Goal: Transaction & Acquisition: Purchase product/service

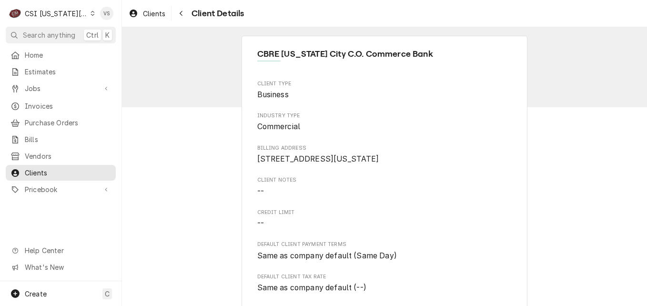
scroll to position [334, 0]
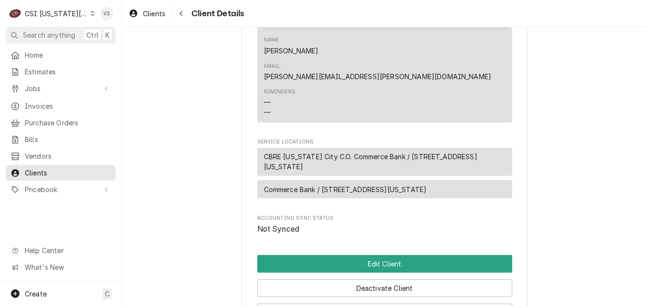
click at [51, 16] on div "CSI [US_STATE][GEOGRAPHIC_DATA]" at bounding box center [56, 14] width 63 height 10
click at [38, 70] on html "C CSI Kansas City VS Search anything Ctrl K Home Estimates Jobs Jobs Job Series…" at bounding box center [323, 153] width 647 height 306
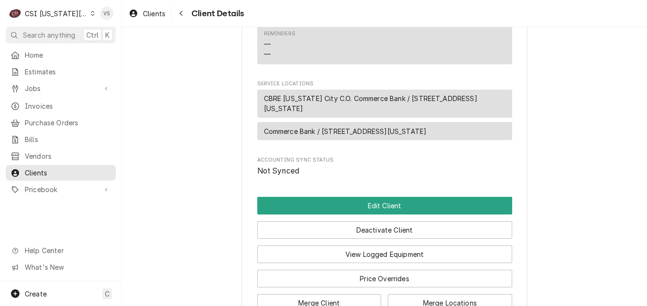
scroll to position [210, 0]
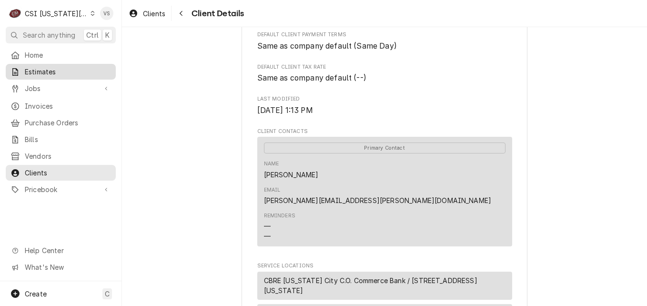
click at [38, 70] on span "Estimates" at bounding box center [68, 72] width 86 height 10
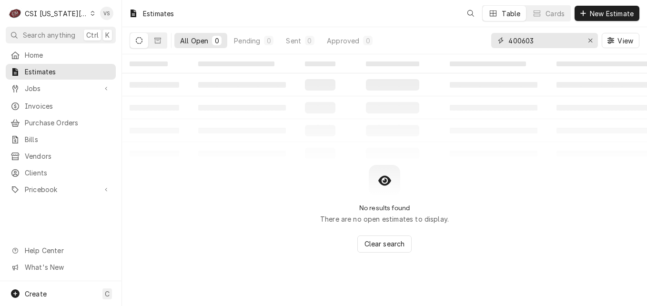
drag, startPoint x: 495, startPoint y: 41, endPoint x: 489, endPoint y: 41, distance: 6.2
click at [489, 41] on div "All Open 0 Pending 0 Sent 0 Approved 0 400603 View" at bounding box center [385, 40] width 510 height 27
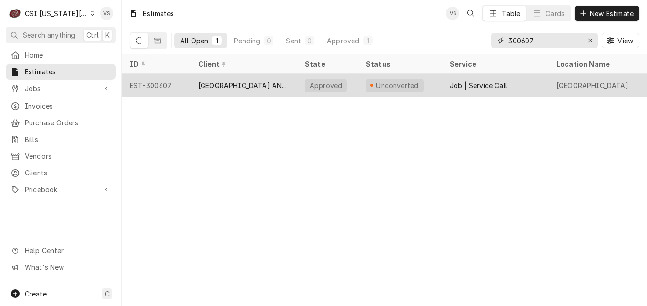
type input "300607"
click at [208, 84] on div "[GEOGRAPHIC_DATA] AND [GEOGRAPHIC_DATA]" at bounding box center [244, 86] width 92 height 10
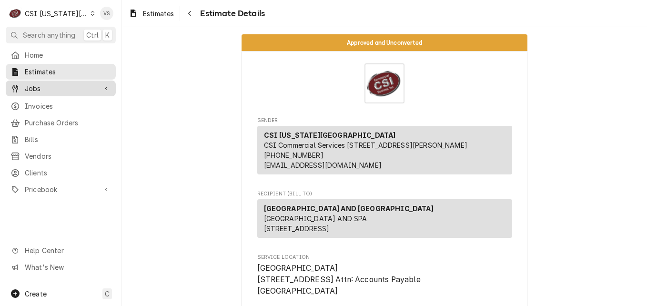
click at [44, 87] on span "Jobs" at bounding box center [61, 88] width 72 height 10
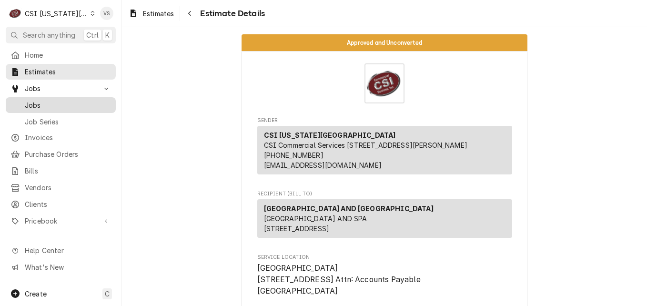
click at [41, 100] on span "Jobs" at bounding box center [68, 105] width 86 height 10
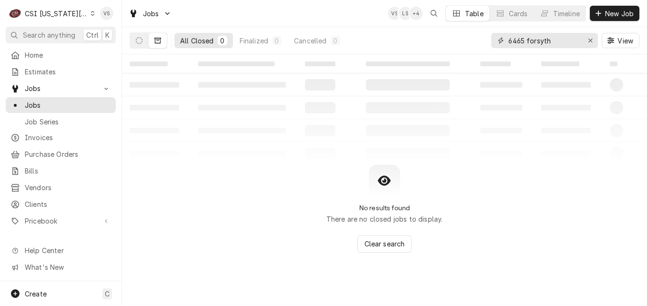
drag, startPoint x: 555, startPoint y: 41, endPoint x: 565, endPoint y: 53, distance: 16.0
click at [488, 39] on div "All Closed 0 Finalized 0 Cancelled 0 6465 forsyth View" at bounding box center [385, 40] width 510 height 27
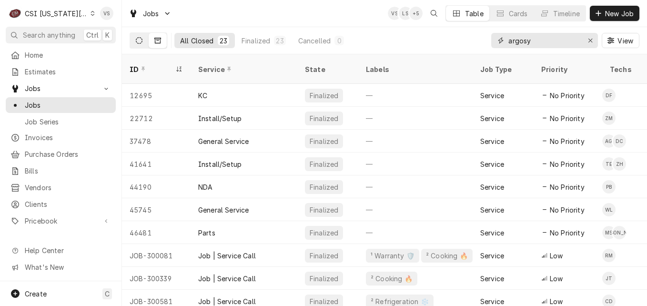
type input "argosy"
click at [141, 41] on icon "Dynamic Content Wrapper" at bounding box center [139, 40] width 7 height 7
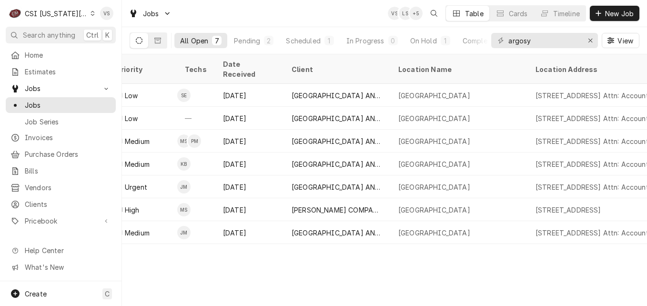
scroll to position [0, 783]
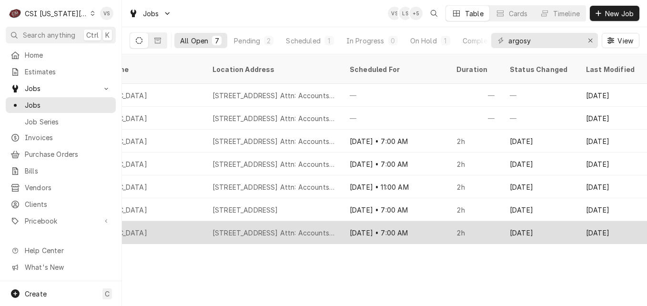
click at [224, 228] on div "777 Nw Argosy Parkway Attn: Accounts Payable, Riverside, MO 64150" at bounding box center [274, 233] width 122 height 10
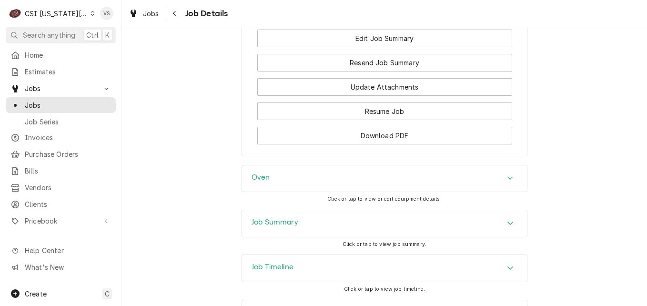
scroll to position [1113, 0]
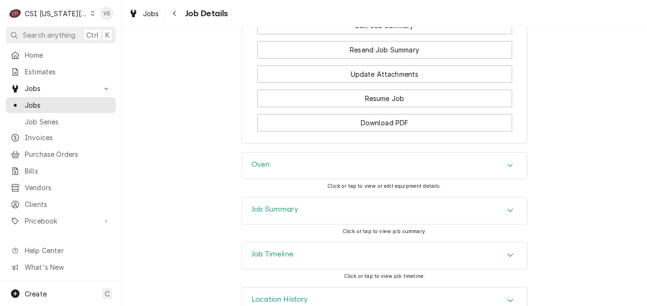
click at [283, 205] on h3 "Job Summary" at bounding box center [275, 209] width 47 height 9
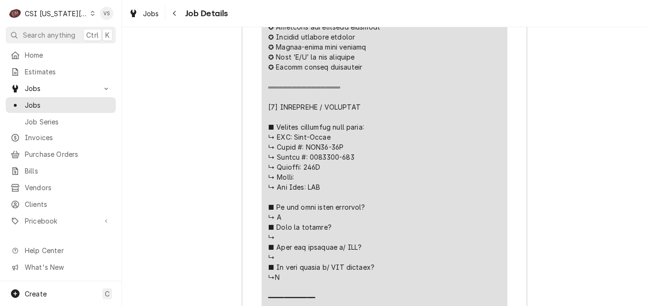
scroll to position [1780, 0]
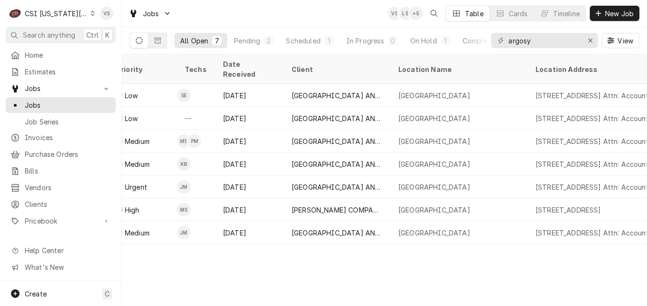
scroll to position [0, 783]
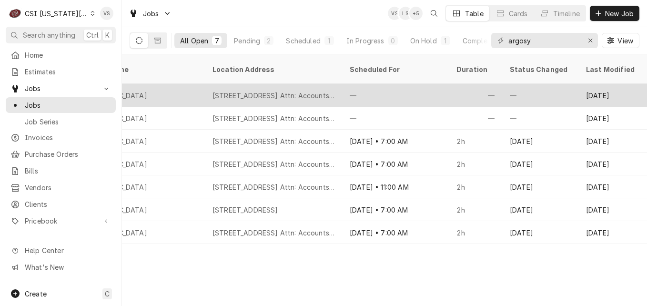
click at [209, 87] on div "777 Nw Argosy Parkway Attn: Accounts Payable, Riverside, MO 64150" at bounding box center [273, 95] width 137 height 23
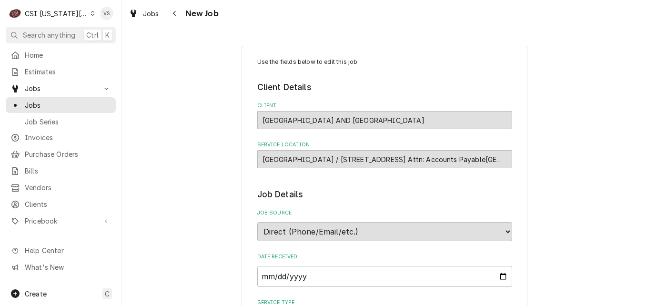
type textarea "x"
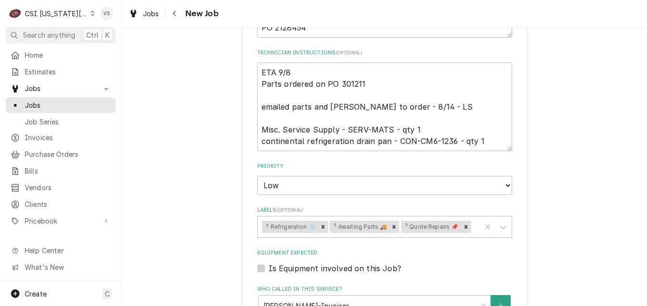
scroll to position [429, 0]
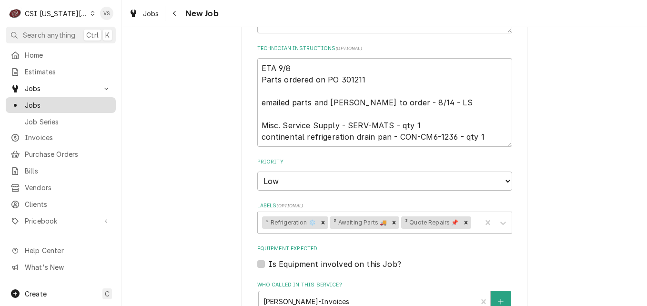
click at [31, 103] on span "Jobs" at bounding box center [68, 105] width 86 height 10
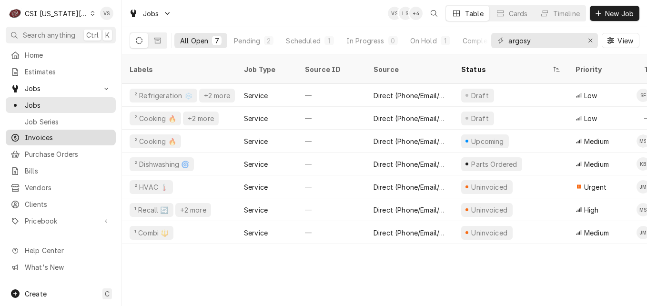
click at [71, 136] on span "Invoices" at bounding box center [68, 137] width 86 height 10
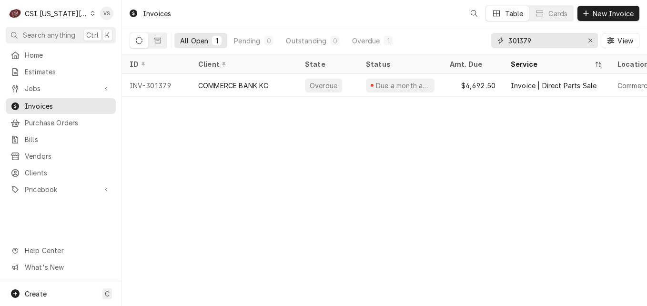
click at [535, 42] on input "301379" at bounding box center [544, 40] width 71 height 15
click at [536, 40] on input "301379" at bounding box center [544, 40] width 71 height 15
click at [499, 39] on div "301379" at bounding box center [544, 40] width 107 height 15
click at [537, 42] on input "301379" at bounding box center [544, 40] width 71 height 15
click at [482, 40] on div "All Open 1 Pending 0 Outstanding 0 Overdue 1 301379 View" at bounding box center [385, 40] width 510 height 27
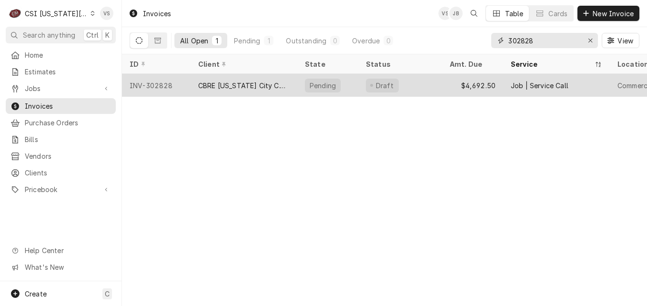
type input "302828"
click at [182, 82] on div "INV-302828" at bounding box center [156, 85] width 69 height 23
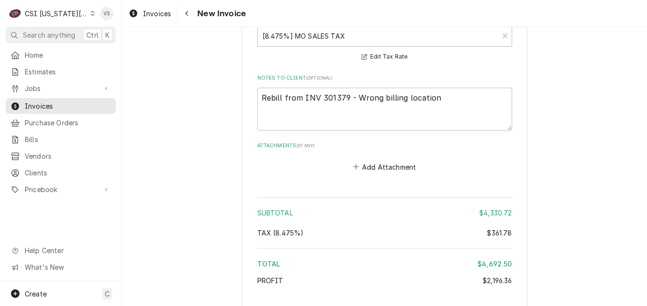
scroll to position [1425, 0]
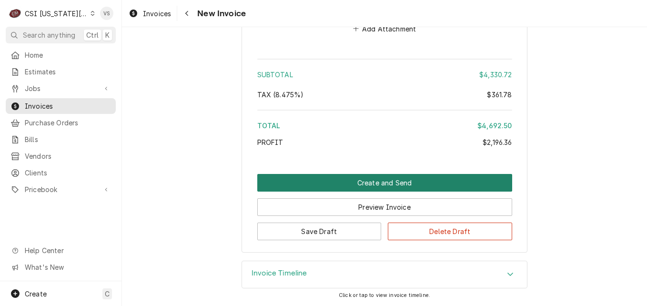
click at [352, 185] on button "Create and Send" at bounding box center [384, 183] width 255 height 18
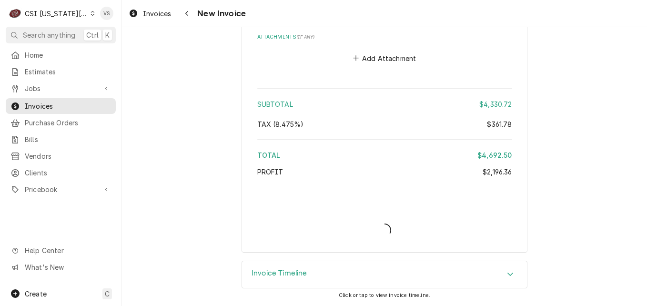
scroll to position [1395, 0]
type textarea "x"
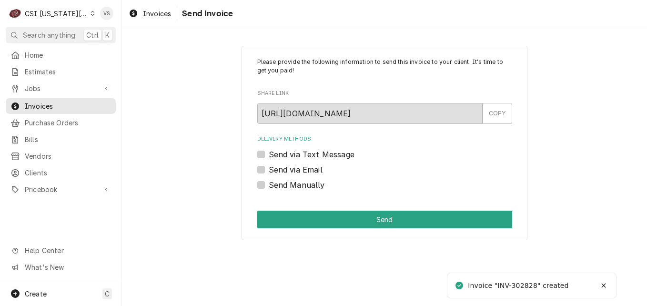
click at [269, 185] on label "Send Manually" at bounding box center [297, 184] width 56 height 11
click at [269, 185] on input "Send Manually" at bounding box center [396, 189] width 255 height 21
checkbox input "true"
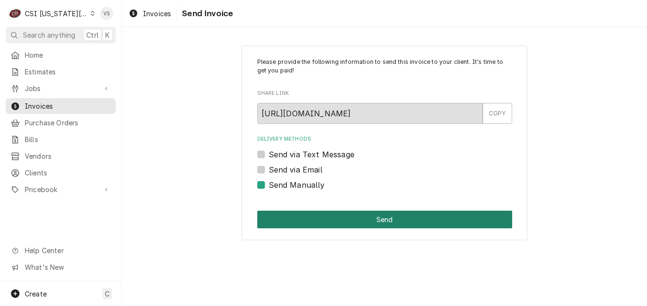
click at [332, 223] on button "Send" at bounding box center [384, 220] width 255 height 18
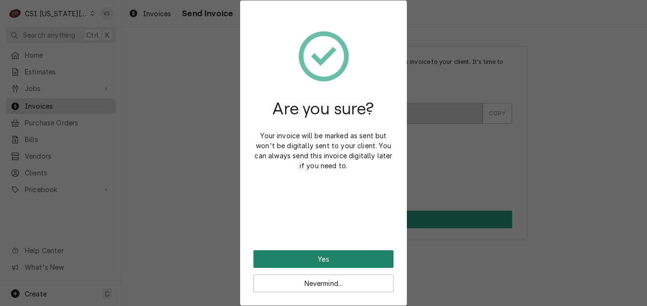
click at [327, 258] on button "Yes" at bounding box center [324, 259] width 140 height 18
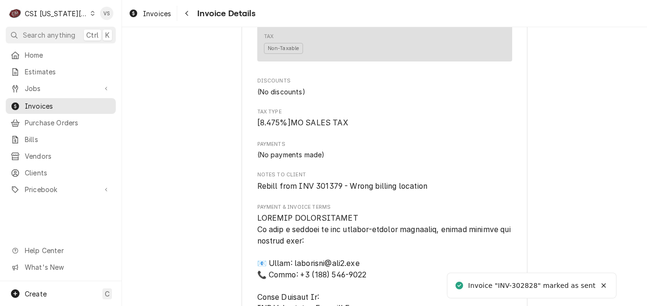
scroll to position [1539, 0]
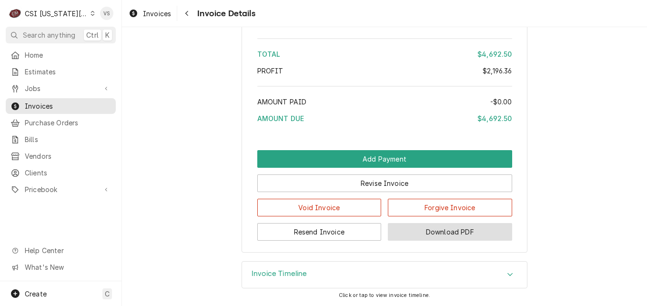
click at [418, 229] on button "Download PDF" at bounding box center [450, 232] width 124 height 18
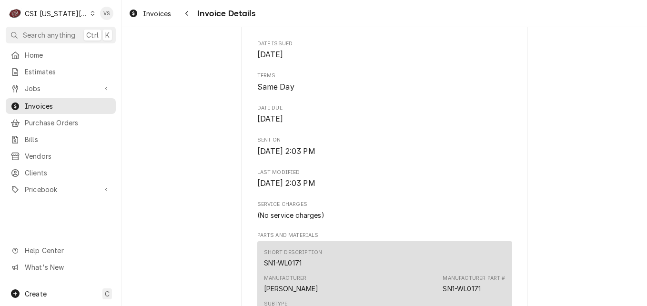
scroll to position [110, 0]
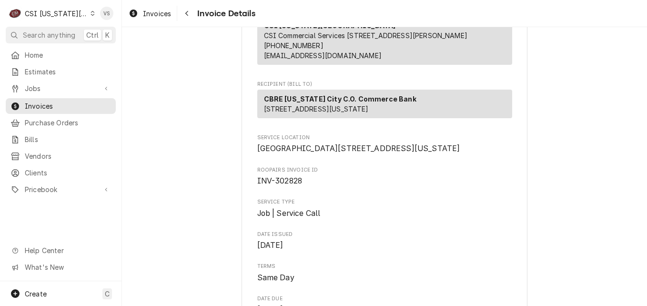
click at [74, 106] on span "Invoices" at bounding box center [68, 106] width 86 height 10
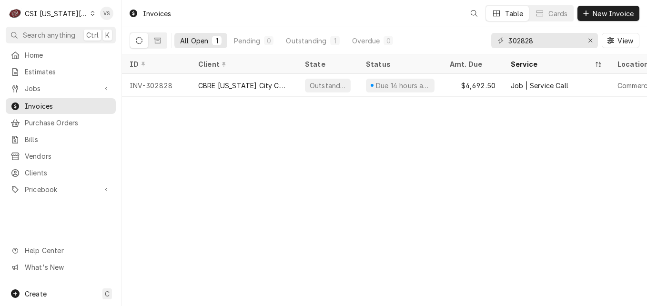
click at [91, 14] on icon "Dynamic Content Wrapper" at bounding box center [93, 13] width 4 height 5
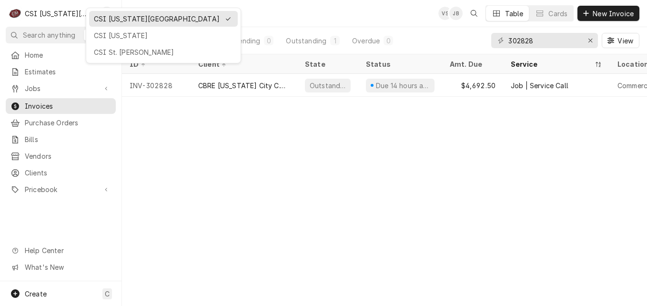
click at [82, 14] on html "C CSI Kansas City VS Search anything Ctrl K Home Estimates Jobs Jobs Job Series…" at bounding box center [323, 153] width 647 height 306
click at [126, 54] on div "CSI St. [PERSON_NAME]" at bounding box center [163, 52] width 139 height 10
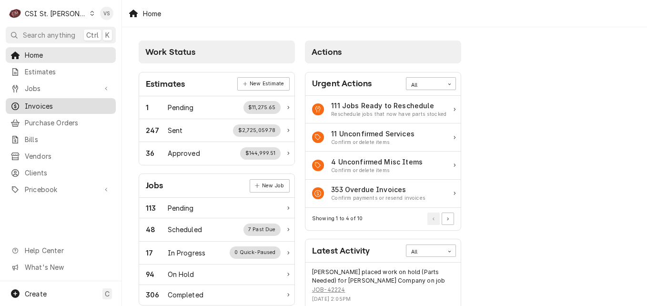
click at [54, 109] on link "Invoices" at bounding box center [61, 106] width 110 height 16
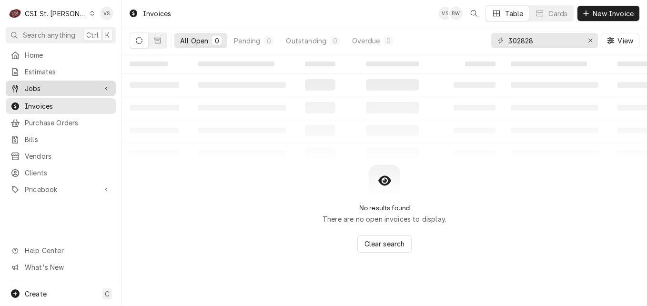
click at [37, 87] on span "Jobs" at bounding box center [61, 88] width 72 height 10
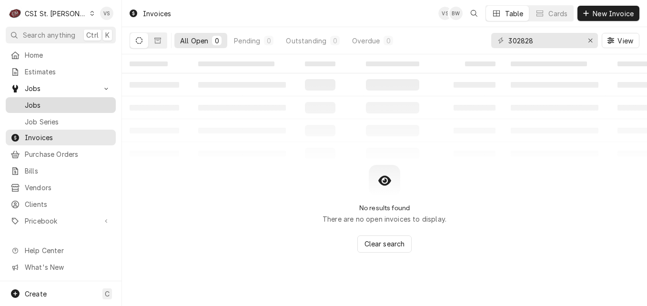
click at [41, 104] on span "Jobs" at bounding box center [68, 105] width 86 height 10
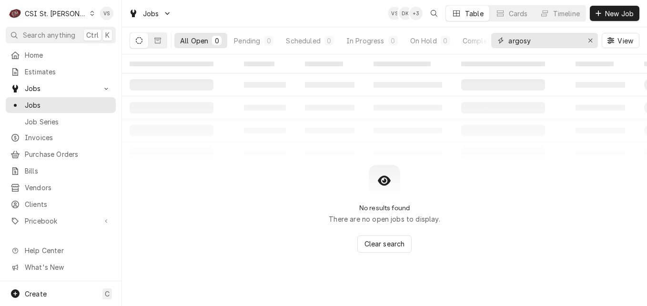
click at [532, 38] on input "argosy" at bounding box center [544, 40] width 71 height 15
drag, startPoint x: 536, startPoint y: 41, endPoint x: 499, endPoint y: 41, distance: 36.7
click at [490, 43] on div "All Open 0 Pending 0 Scheduled 0 In Progress 0 On Hold 0 Completed 0 argosy View" at bounding box center [385, 40] width 510 height 27
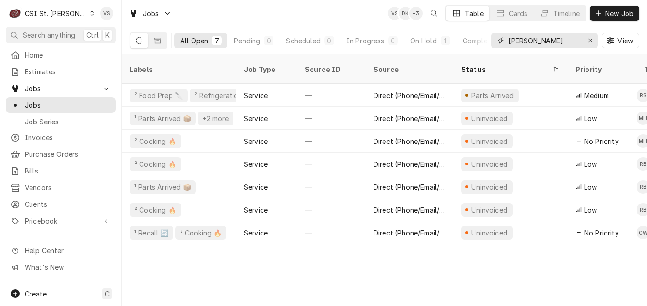
type input "Ruth's chris"
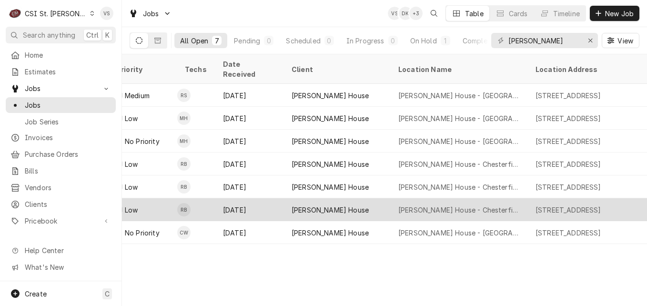
click at [255, 198] on div "Aug 22" at bounding box center [249, 209] width 69 height 23
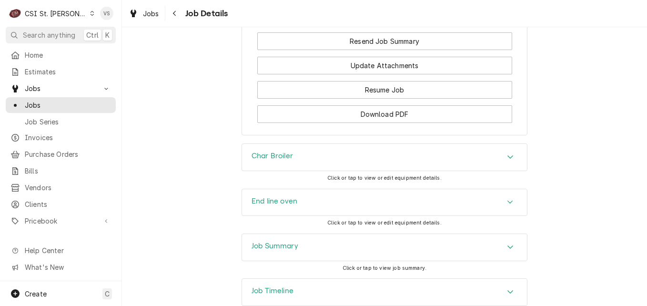
scroll to position [1096, 0]
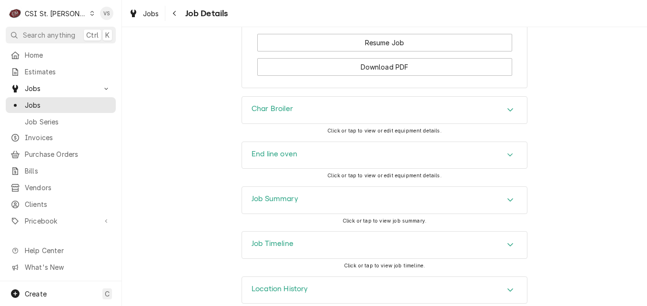
click at [291, 194] on h3 "Job Summary" at bounding box center [275, 198] width 47 height 9
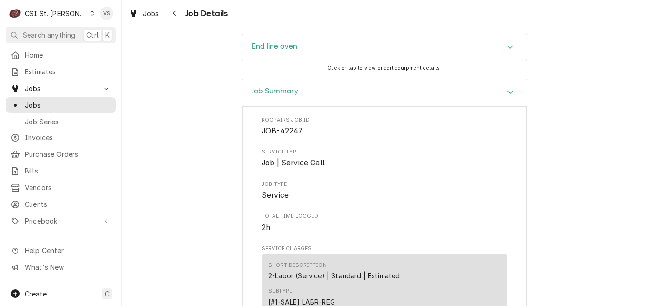
scroll to position [1193, 0]
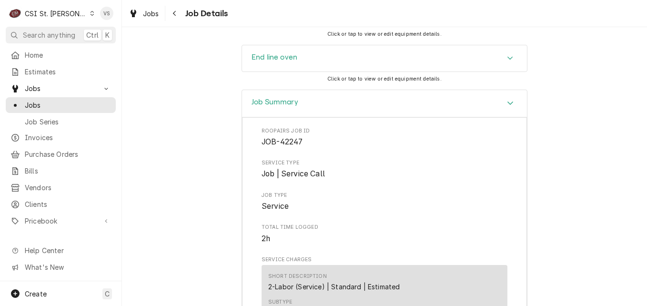
click at [283, 102] on div "Job Summary" at bounding box center [275, 103] width 47 height 11
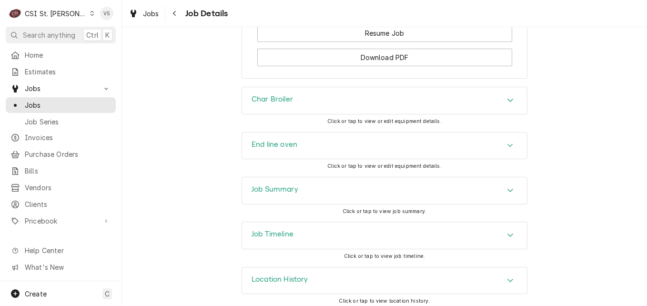
click at [297, 186] on div "Job Summary" at bounding box center [384, 190] width 285 height 27
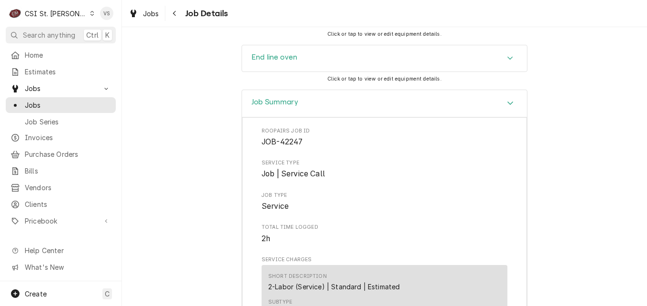
click at [255, 100] on h3 "Job Summary" at bounding box center [275, 102] width 47 height 9
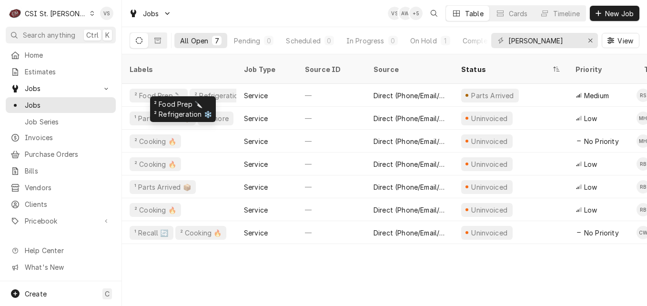
click at [507, 241] on div "Labels Job Type Source ID Source Status Priority Techs Date Received Client Loc…" at bounding box center [384, 180] width 525 height 252
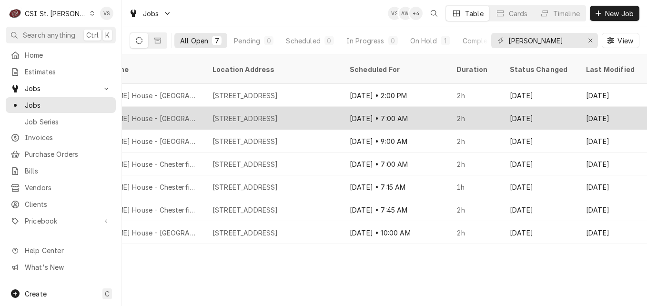
click at [204, 107] on div "Ruth's Chris Steak House - Downtown STL" at bounding box center [136, 118] width 137 height 23
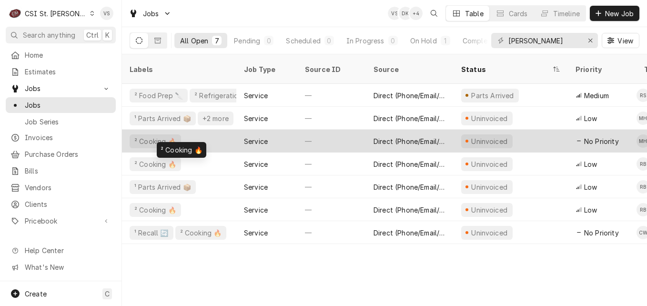
click at [226, 130] on div "² Cooking 🔥" at bounding box center [179, 141] width 114 height 23
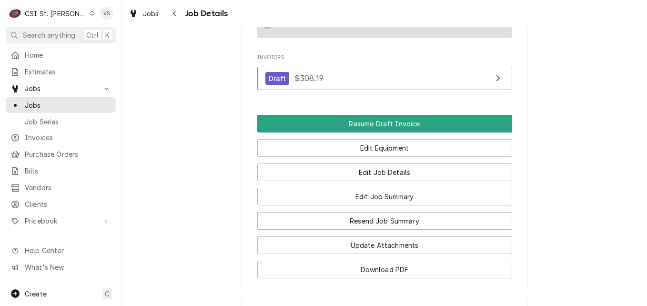
scroll to position [1001, 0]
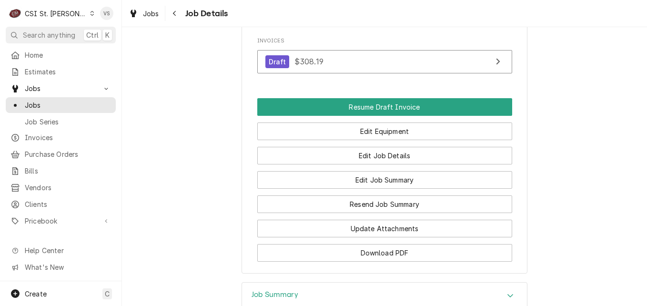
click at [311, 283] on div "Job Summary" at bounding box center [384, 296] width 285 height 27
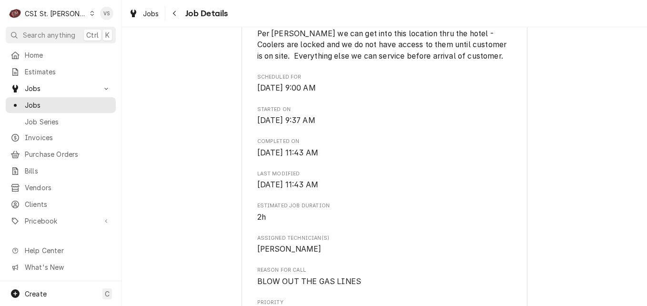
scroll to position [429, 0]
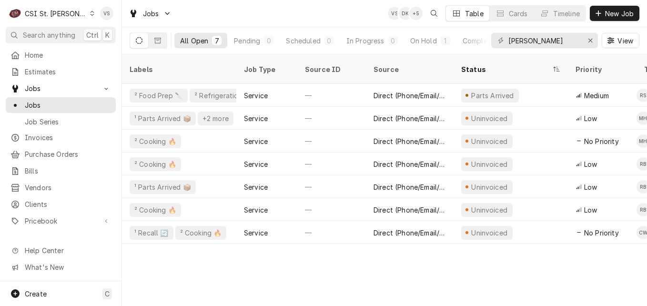
click at [621, 240] on div "Labels Job Type Source ID Source Status Priority Techs Date Received Client Loc…" at bounding box center [384, 180] width 525 height 252
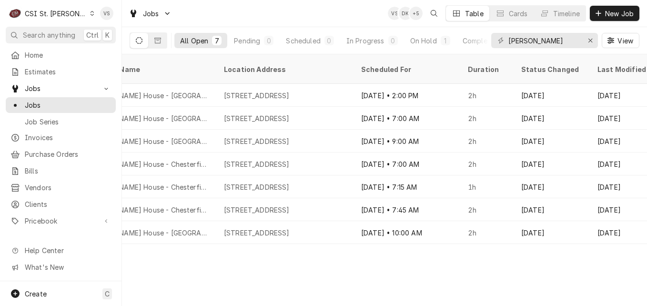
scroll to position [0, 783]
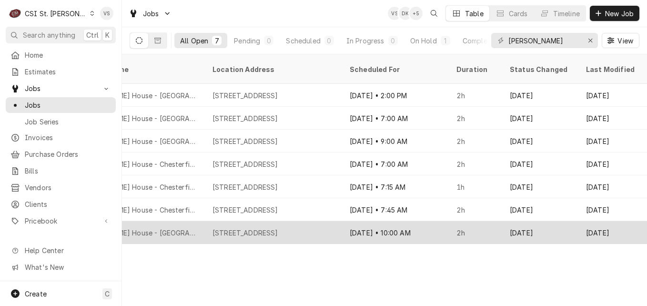
click at [211, 223] on div "315 Chestnut St, St Louis, MO 63102" at bounding box center [273, 232] width 137 height 23
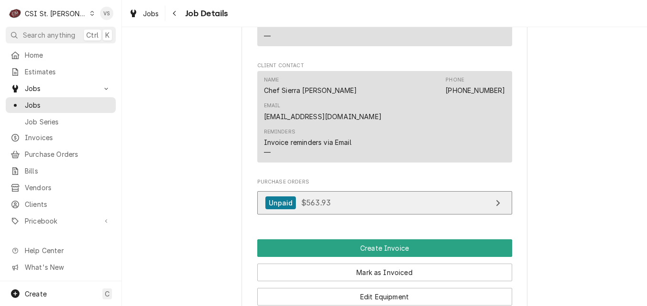
scroll to position [1096, 0]
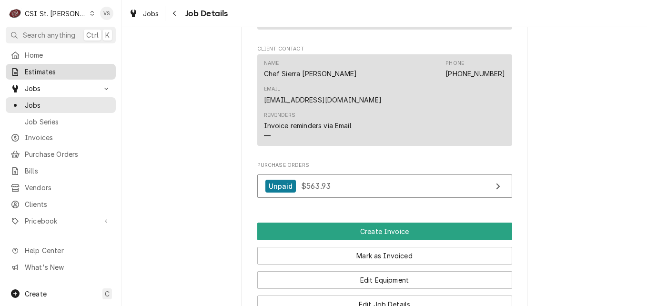
click at [48, 71] on span "Estimates" at bounding box center [68, 72] width 86 height 10
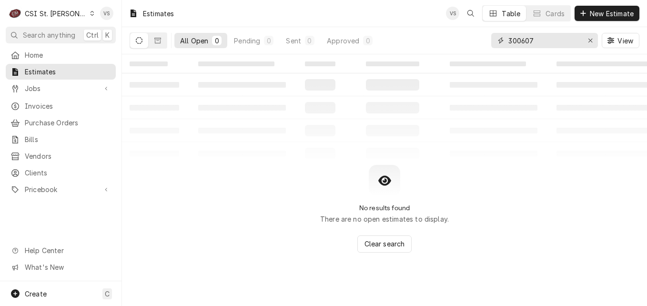
drag, startPoint x: 548, startPoint y: 45, endPoint x: 485, endPoint y: 42, distance: 63.0
click at [527, 44] on input "300607" at bounding box center [544, 40] width 71 height 15
click at [543, 38] on input "300607" at bounding box center [544, 40] width 71 height 15
drag, startPoint x: 543, startPoint y: 38, endPoint x: 471, endPoint y: 43, distance: 72.2
click at [471, 43] on div "All Open 0 Pending 0 Sent 0 Approved 0 300607 View" at bounding box center [385, 40] width 510 height 27
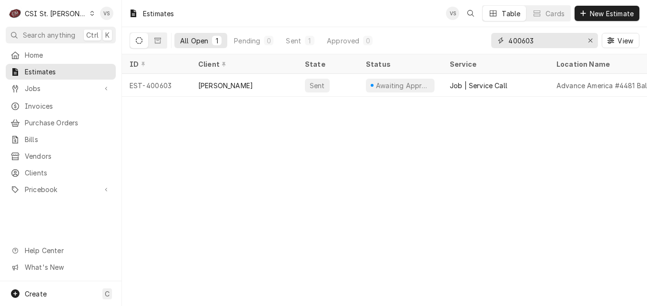
type input "400603"
click at [41, 105] on span "Invoices" at bounding box center [68, 106] width 86 height 10
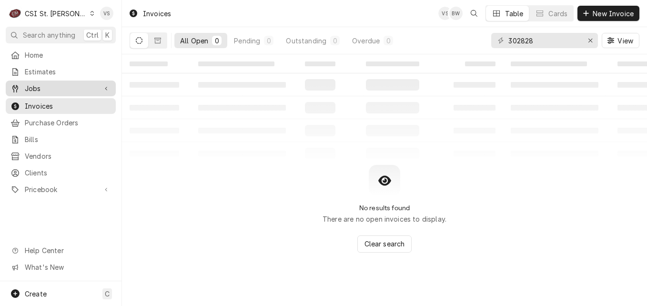
click at [42, 87] on span "Jobs" at bounding box center [61, 88] width 72 height 10
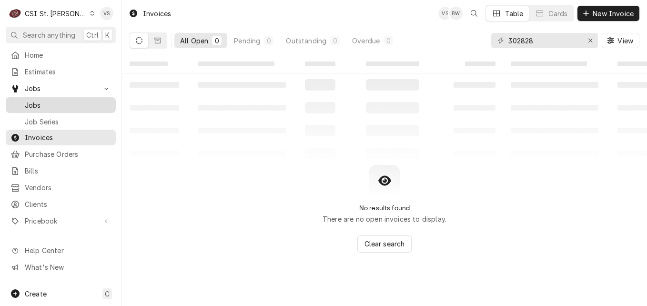
click at [38, 102] on span "Jobs" at bounding box center [68, 105] width 86 height 10
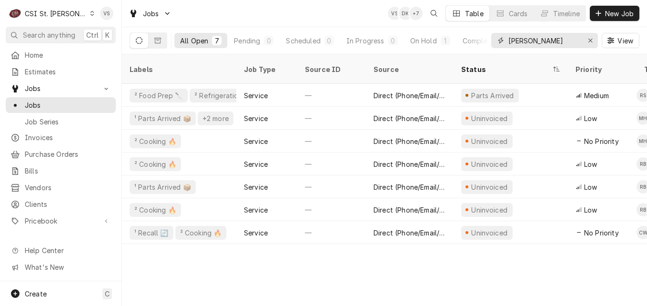
click at [491, 42] on div "Ruth's chris" at bounding box center [544, 40] width 107 height 15
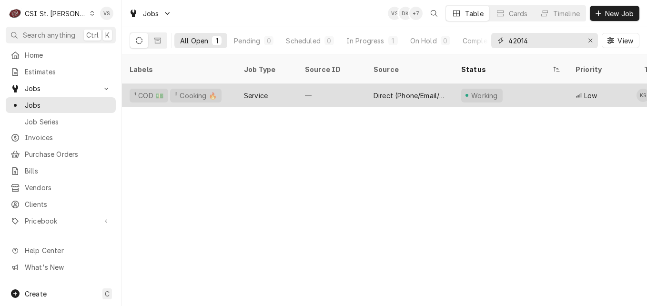
type input "42014"
click at [222, 84] on div "¹ COD 💵 ² Cooking 🔥" at bounding box center [179, 95] width 114 height 23
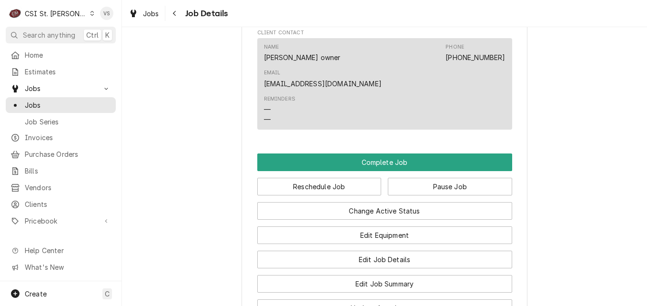
scroll to position [1287, 0]
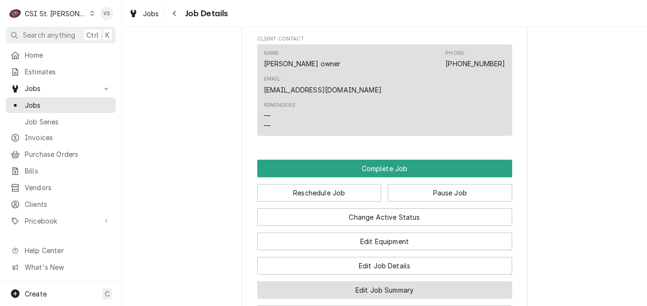
click at [356, 281] on button "Edit Job Summary" at bounding box center [384, 290] width 255 height 18
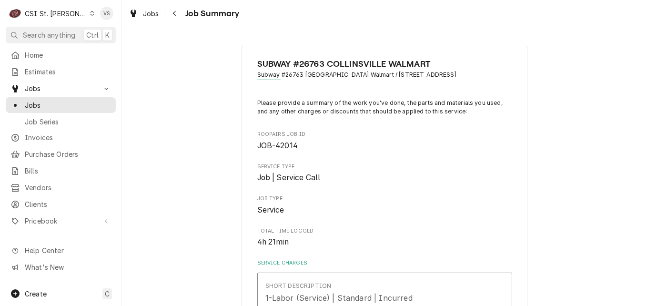
type textarea "x"
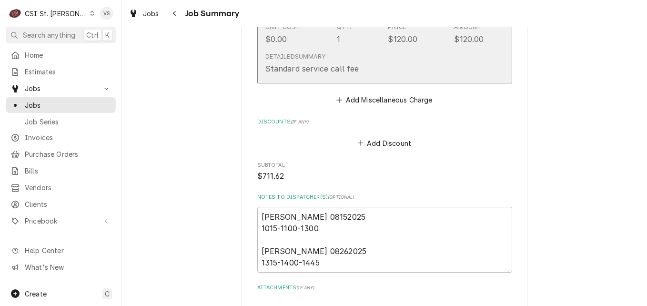
scroll to position [1716, 0]
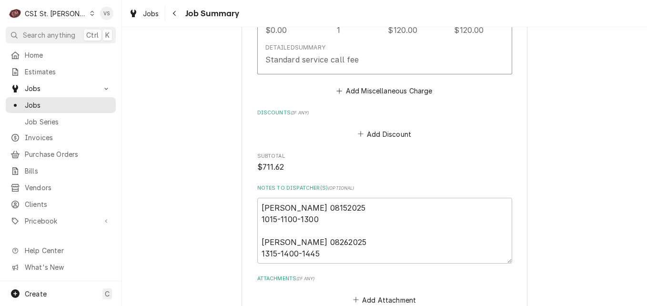
click at [50, 102] on span "Jobs" at bounding box center [68, 105] width 86 height 10
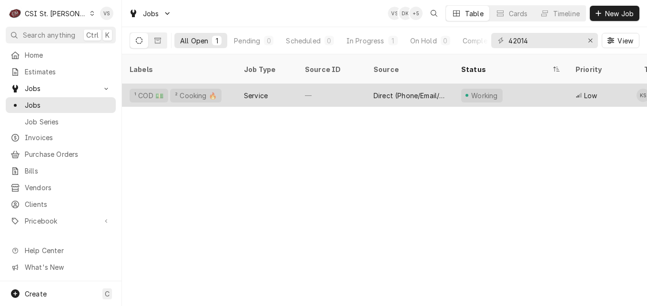
click at [223, 84] on div "¹ COD 💵 ² Cooking 🔥" at bounding box center [179, 95] width 114 height 23
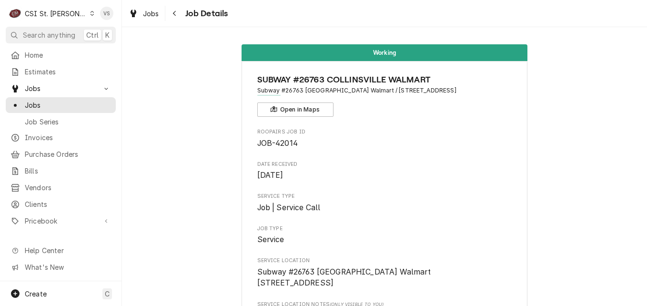
scroll to position [191, 0]
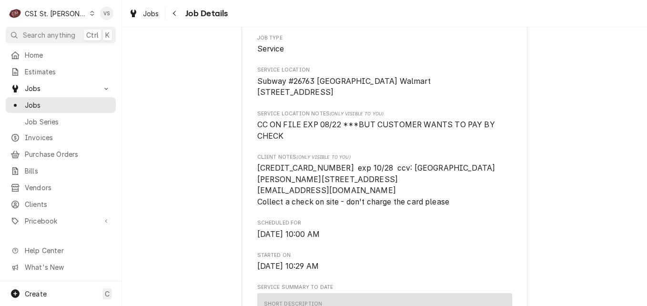
drag, startPoint x: 331, startPoint y: 189, endPoint x: 252, endPoint y: 187, distance: 79.1
click at [257, 186] on span "5213 3312 8783 4338 exp 10/28 ccv: 750 Chaya Patel 663 Brighton Heights Ct, St …" at bounding box center [376, 184] width 238 height 43
drag, startPoint x: 252, startPoint y: 187, endPoint x: 346, endPoint y: 161, distance: 97.8
click at [346, 142] on span "CC ON FILE EXP 08/22 ***BUT CUSTOMER WANTS TO PAY BY CHECK" at bounding box center [384, 130] width 255 height 22
drag, startPoint x: 335, startPoint y: 186, endPoint x: 251, endPoint y: 187, distance: 84.4
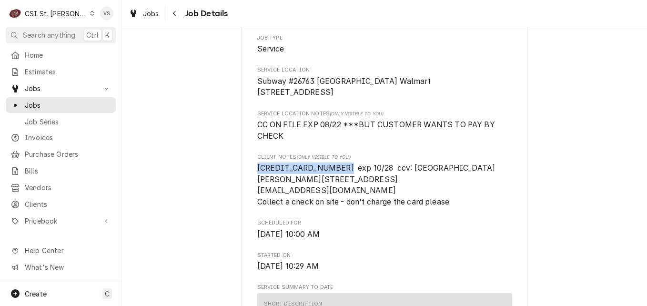
drag, startPoint x: 251, startPoint y: 187, endPoint x: 279, endPoint y: 186, distance: 28.1
copy span "5213 3312 8783 4338"
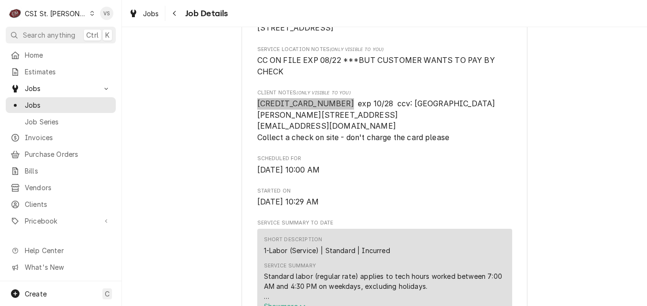
scroll to position [238, 0]
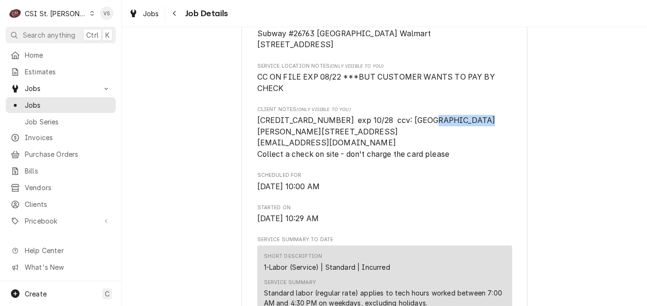
drag, startPoint x: 257, startPoint y: 150, endPoint x: 300, endPoint y: 151, distance: 42.9
click at [300, 151] on span "5213 3312 8783 4338 exp 10/28 ccv: 750 Chaya Patel 663 Brighton Heights Ct, St …" at bounding box center [376, 137] width 238 height 43
click at [296, 151] on span "5213 3312 8783 4338 exp 10/28 ccv: 750 Chaya Patel 663 Brighton Heights Ct, St …" at bounding box center [376, 137] width 238 height 43
click at [293, 151] on span "5213 3312 8783 4338 exp 10/28 ccv: 750 Chaya Patel 663 Brighton Heights Ct, St …" at bounding box center [376, 137] width 238 height 43
drag, startPoint x: 297, startPoint y: 150, endPoint x: 252, endPoint y: 148, distance: 45.3
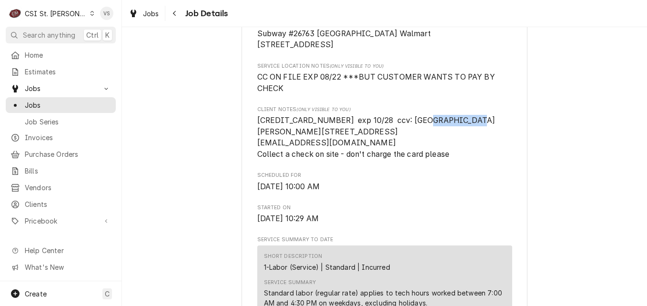
drag, startPoint x: 252, startPoint y: 148, endPoint x: 263, endPoint y: 153, distance: 12.2
copy span "[PERSON_NAME]"
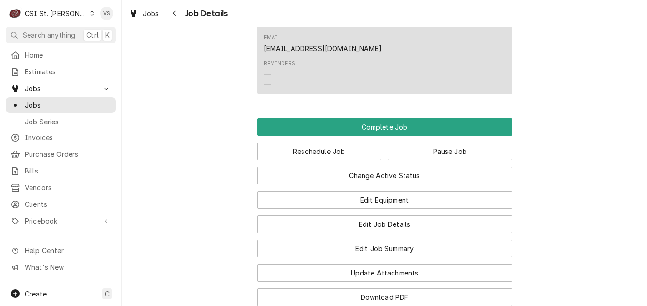
scroll to position [1334, 0]
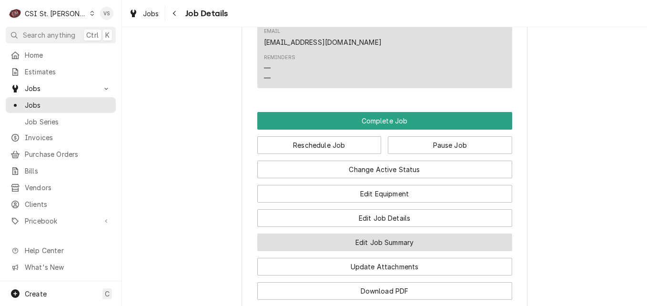
click at [317, 234] on button "Edit Job Summary" at bounding box center [384, 243] width 255 height 18
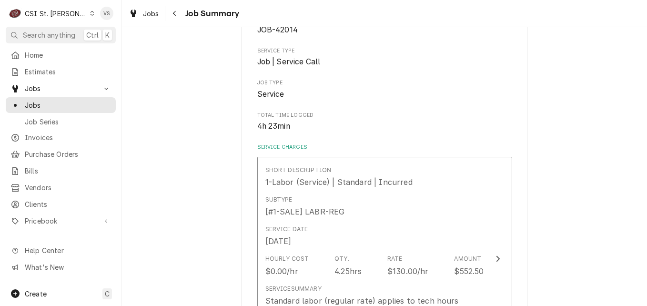
scroll to position [191, 0]
type textarea "x"
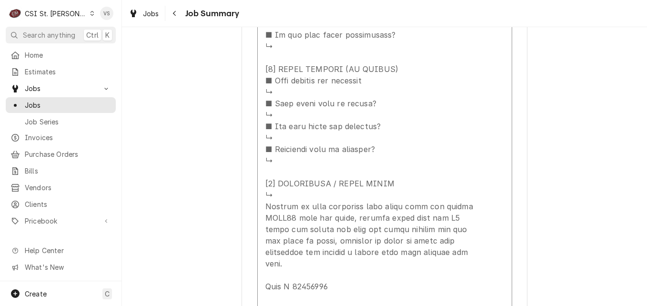
scroll to position [763, 0]
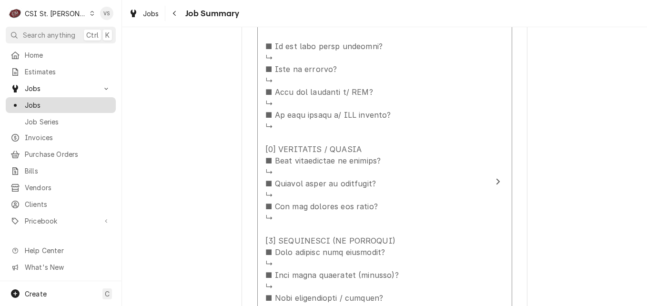
click at [53, 102] on span "Jobs" at bounding box center [68, 105] width 86 height 10
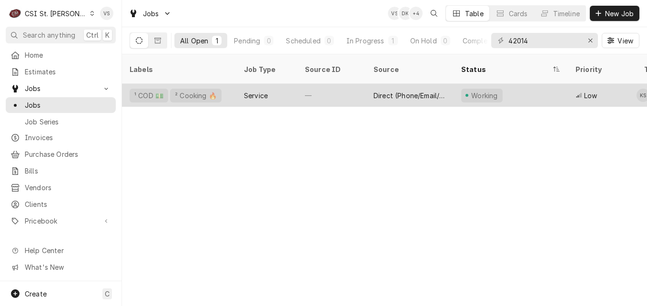
click at [293, 84] on div "Service" at bounding box center [266, 95] width 61 height 23
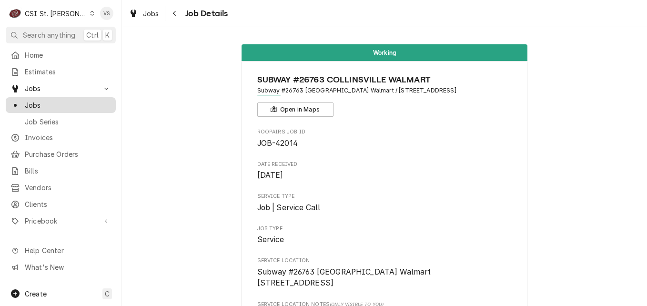
click at [51, 107] on div "Jobs" at bounding box center [61, 105] width 106 height 12
click at [51, 102] on span "Jobs" at bounding box center [68, 105] width 86 height 10
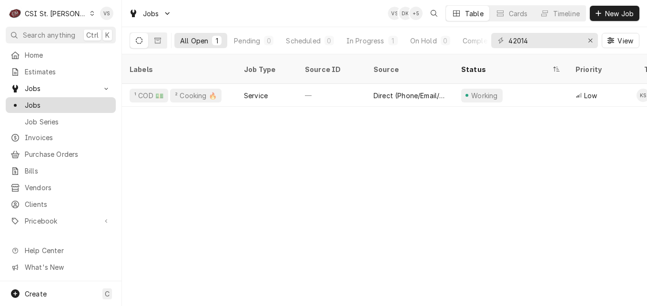
click at [51, 102] on span "Jobs" at bounding box center [68, 105] width 86 height 10
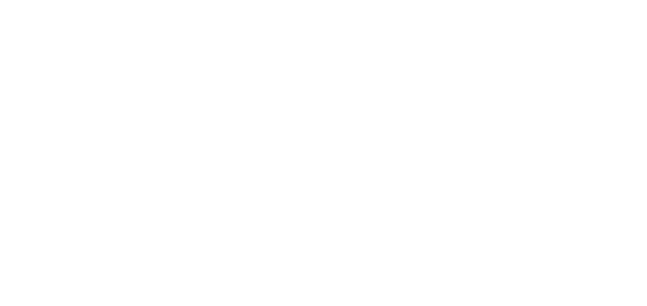
click at [298, 85] on div "Dynamic Content Wrapper" at bounding box center [323, 153] width 647 height 306
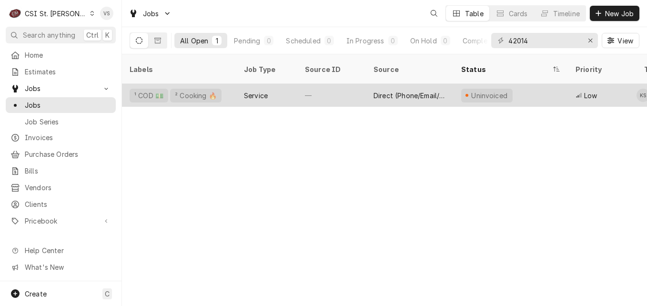
click at [288, 84] on div "Service" at bounding box center [266, 95] width 61 height 23
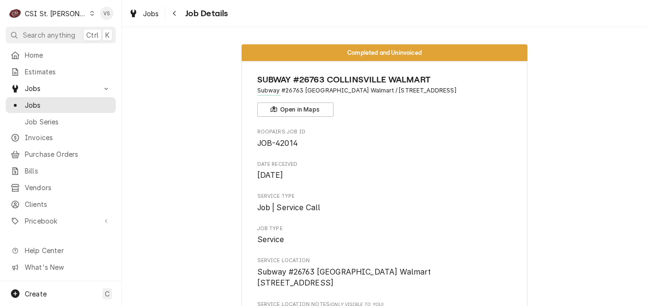
click at [287, 84] on span "SUBWAY #26763 COLLINSVILLE WALMART" at bounding box center [384, 79] width 255 height 13
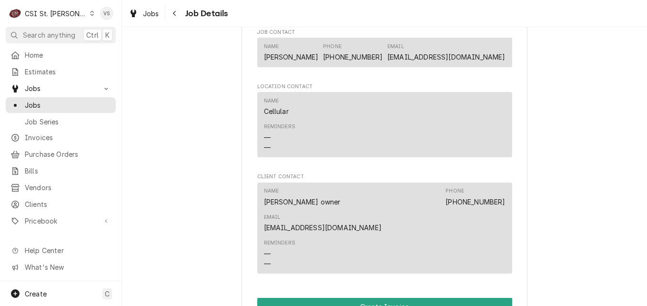
scroll to position [1001, 0]
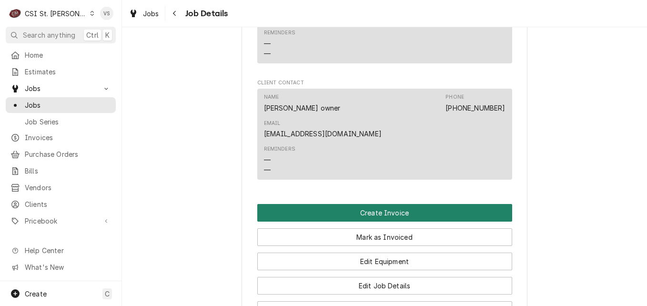
click at [325, 204] on button "Create Invoice" at bounding box center [384, 213] width 255 height 18
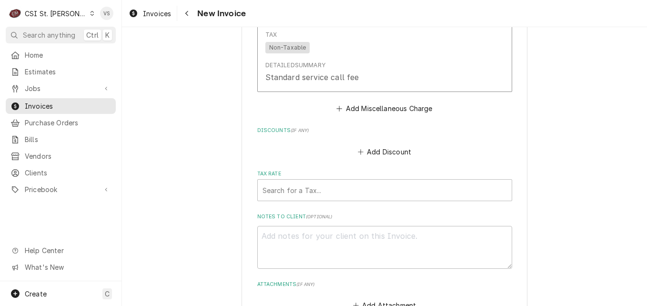
scroll to position [2335, 0]
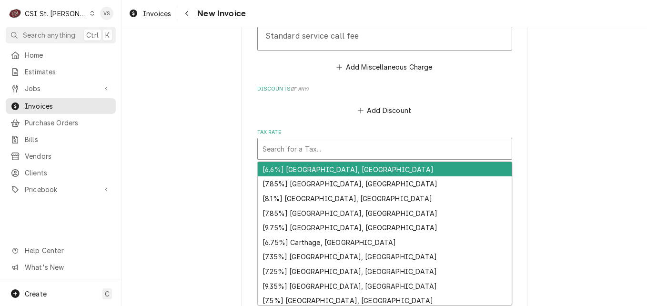
click at [278, 140] on div "Tax Rate" at bounding box center [385, 148] width 244 height 17
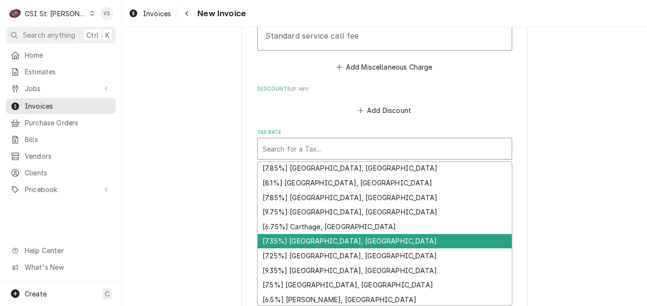
scroll to position [0, 0]
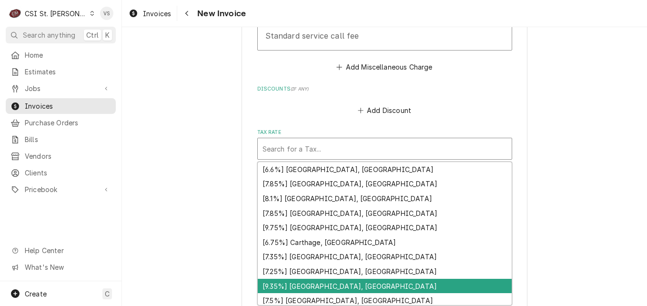
click at [310, 279] on div "[9.35%] [GEOGRAPHIC_DATA], [GEOGRAPHIC_DATA]" at bounding box center [385, 286] width 254 height 15
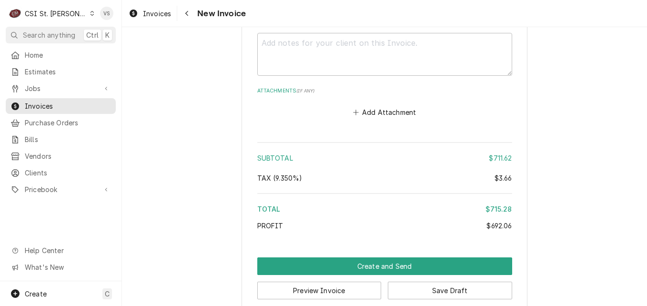
scroll to position [2505, 0]
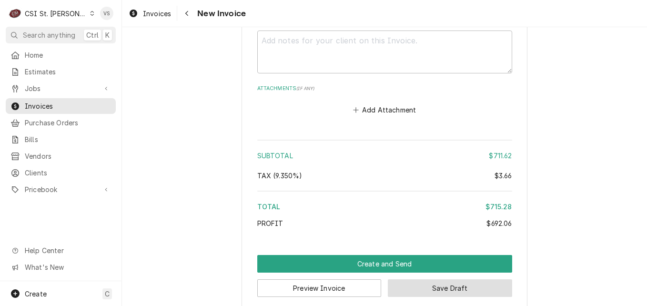
click at [446, 279] on button "Save Draft" at bounding box center [450, 288] width 124 height 18
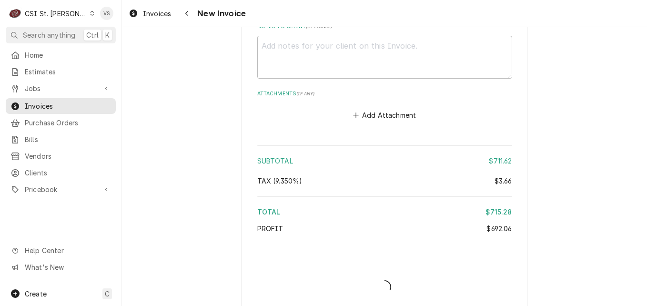
type textarea "x"
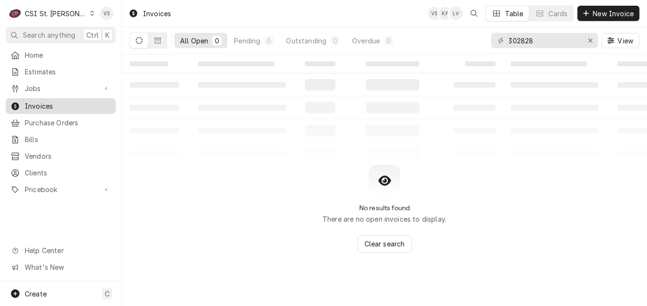
click at [51, 102] on span "Invoices" at bounding box center [68, 106] width 86 height 10
drag, startPoint x: 537, startPoint y: 39, endPoint x: 488, endPoint y: 38, distance: 48.1
click at [488, 38] on div "All Open 0 Pending 0 Outstanding 0 Overdue 0 302828 View" at bounding box center [385, 40] width 510 height 27
click at [511, 41] on input "302828" at bounding box center [544, 40] width 71 height 15
drag, startPoint x: 535, startPoint y: 41, endPoint x: 504, endPoint y: 42, distance: 31.5
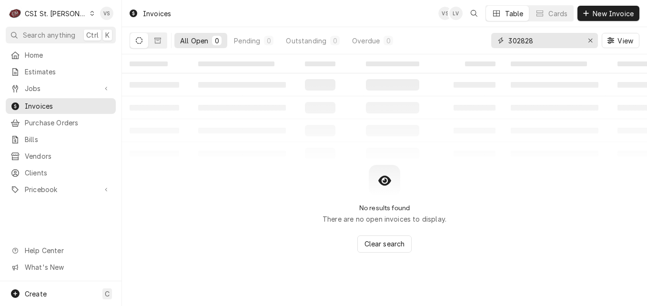
click at [504, 42] on div "302828" at bounding box center [544, 40] width 107 height 15
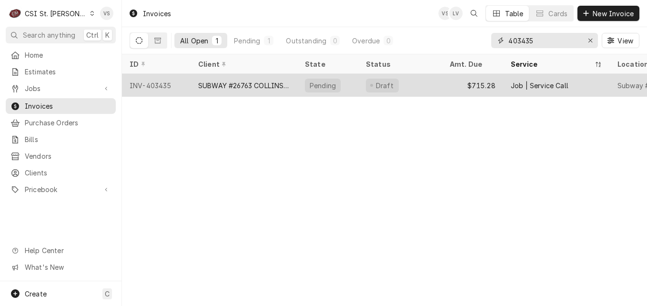
type input "403435"
click at [190, 85] on div "INV-403435" at bounding box center [156, 85] width 69 height 23
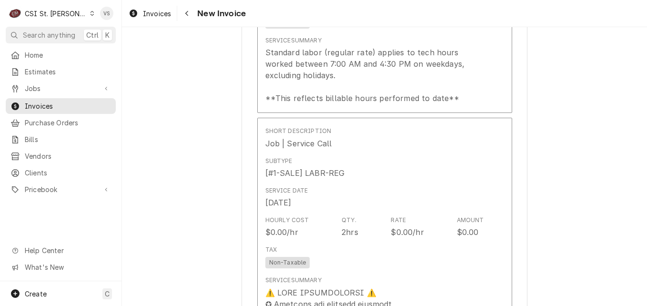
scroll to position [953, 0]
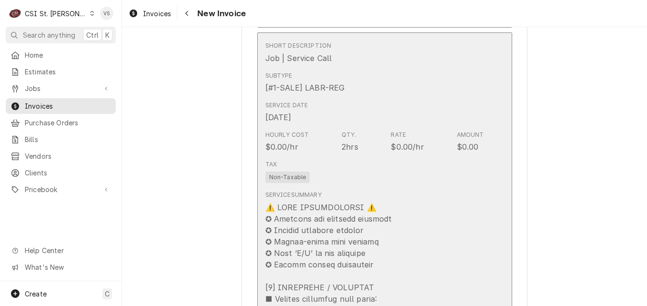
click at [393, 102] on div "Service Date [DATE]" at bounding box center [374, 112] width 219 height 30
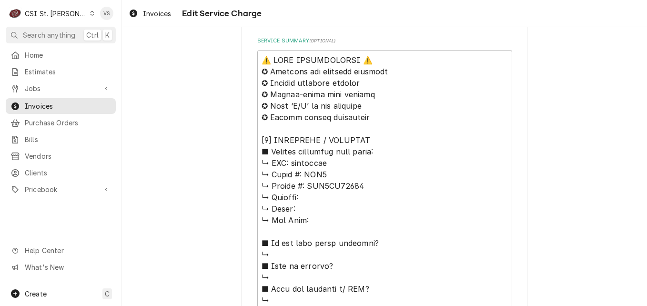
scroll to position [429, 0]
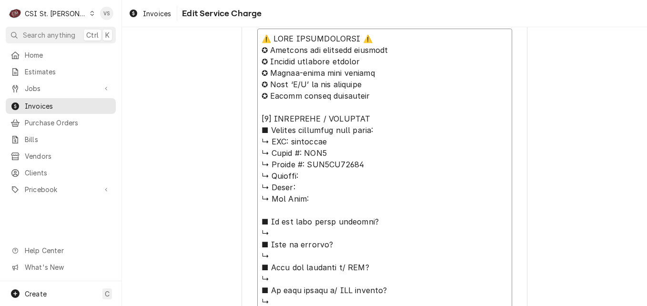
drag, startPoint x: 288, startPoint y: 141, endPoint x: 376, endPoint y: 170, distance: 91.8
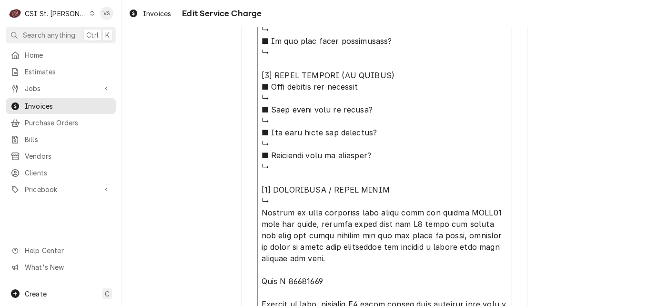
scroll to position [997, 0]
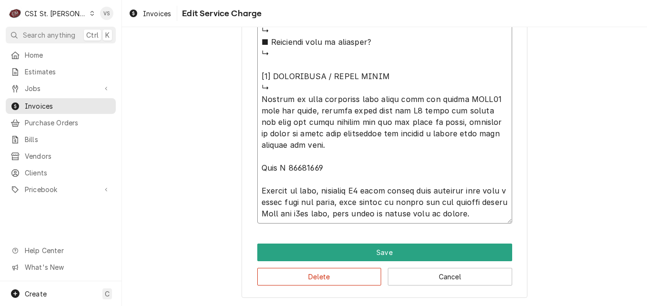
type textarea "x"
type textarea "⚠️ 𝗙𝗢𝗥𝗠 𝗜𝗡𝗦𝗧𝗥𝗨𝗖𝗧𝗜𝗢𝗡𝗦 ⚠️ ✪ 𝗖𝗼𝗺𝗽𝗹𝗲𝘁𝗲 𝗮𝗹𝗹 𝗿𝗲𝗹𝗲𝘃𝗮𝗻𝘁 𝘀𝗲𝗰𝘁𝗶𝗼𝗻𝘀 ✪ 𝗣𝗿𝗼𝘃𝗶𝗱𝗲 𝗱𝗲𝘁𝗮𝗶𝗹𝗲𝗱 𝗮𝗻𝘀…"
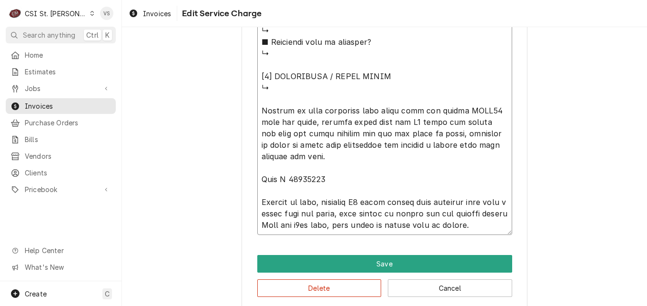
type textarea "x"
type textarea "⚠️ 𝗙𝗢𝗥𝗠 𝗜𝗡𝗦𝗧𝗥𝗨𝗖𝗧𝗜𝗢𝗡𝗦 ⚠️ ✪ 𝗖𝗼𝗺𝗽𝗹𝗲𝘁𝗲 𝗮𝗹𝗹 𝗿𝗲𝗹𝗲𝘃𝗮𝗻𝘁 𝘀𝗲𝗰𝘁𝗶𝗼𝗻𝘀 ✪ 𝗣𝗿𝗼𝘃𝗶𝗱𝗲 𝗱𝗲𝘁𝗮𝗶𝗹𝗲𝗱 𝗮𝗻𝘀…"
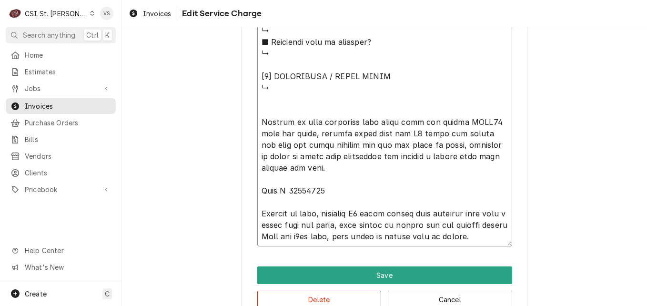
paste textarea "turbochef ↳ 𝗠𝗼𝗱𝗲𝗹 #: ENC2 ↳ 𝗦𝗲𝗿𝗶𝗮𝗹 #: ENC3TD00898"
type textarea "x"
type textarea "⚠️ 𝗙𝗢𝗥𝗠 𝗜𝗡𝗦𝗧𝗥𝗨𝗖𝗧𝗜𝗢𝗡𝗦 ⚠️ ✪ 𝗖𝗼𝗺𝗽𝗹𝗲𝘁𝗲 𝗮𝗹𝗹 𝗿𝗲𝗹𝗲𝘃𝗮𝗻𝘁 𝘀𝗲𝗰𝘁𝗶𝗼𝗻𝘀 ✪ 𝗣𝗿𝗼𝘃𝗶𝗱𝗲 𝗱𝗲𝘁𝗮𝗶𝗹𝗲𝗱 𝗮𝗻𝘀…"
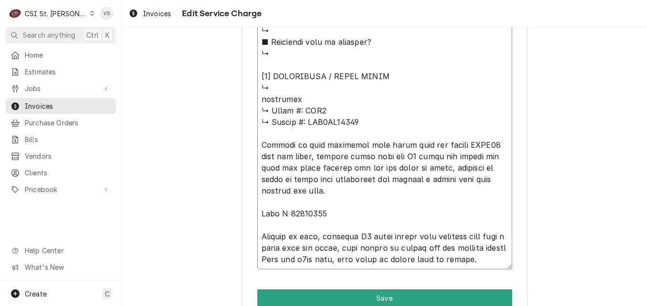
drag, startPoint x: 295, startPoint y: 100, endPoint x: 253, endPoint y: 95, distance: 42.2
type textarea "x"
type textarea "⚠️ 𝗙𝗢𝗥𝗠 𝗜𝗡𝗦𝗧𝗥𝗨𝗖𝗧𝗜𝗢𝗡𝗦 ⚠️ ✪ 𝗖𝗼𝗺𝗽𝗹𝗲𝘁𝗲 𝗮𝗹𝗹 𝗿𝗲𝗹𝗲𝘃𝗮𝗻𝘁 𝘀𝗲𝗰𝘁𝗶𝗼𝗻𝘀 ✪ 𝗣𝗿𝗼𝘃𝗶𝗱𝗲 𝗱𝗲𝘁𝗮𝗶𝗹𝗲𝗱 𝗮𝗻𝘀…"
type textarea "x"
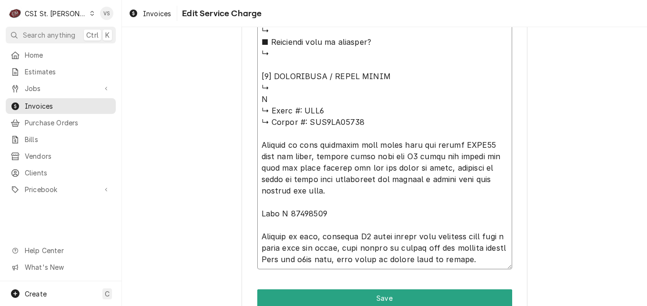
type textarea "⚠️ 𝗙𝗢𝗥𝗠 𝗜𝗡𝗦𝗧𝗥𝗨𝗖𝗧𝗜𝗢𝗡𝗦 ⚠️ ✪ 𝗖𝗼𝗺𝗽𝗹𝗲𝘁𝗲 𝗮𝗹𝗹 𝗿𝗲𝗹𝗲𝘃𝗮𝗻𝘁 𝘀𝗲𝗰𝘁𝗶𝗼𝗻𝘀 ✪ 𝗣𝗿𝗼𝘃𝗶𝗱𝗲 𝗱𝗲𝘁𝗮𝗶𝗹𝗲𝗱 𝗮𝗻𝘀…"
type textarea "x"
type textarea "⚠️ 𝗙𝗢𝗥𝗠 𝗜𝗡𝗦𝗧𝗥𝗨𝗖𝗧𝗜𝗢𝗡𝗦 ⚠️ ✪ 𝗖𝗼𝗺𝗽𝗹𝗲𝘁𝗲 𝗮𝗹𝗹 𝗿𝗲𝗹𝗲𝘃𝗮𝗻𝘁 𝘀𝗲𝗰𝘁𝗶𝗼𝗻𝘀 ✪ 𝗣𝗿𝗼𝘃𝗶𝗱𝗲 𝗱𝗲𝘁𝗮𝗶𝗹𝗲𝗱 𝗮𝗻𝘀…"
type textarea "x"
type textarea "⚠️ 𝗙𝗢𝗥𝗠 𝗜𝗡𝗦𝗧𝗥𝗨𝗖𝗧𝗜𝗢𝗡𝗦 ⚠️ ✪ 𝗖𝗼𝗺𝗽𝗹𝗲𝘁𝗲 𝗮𝗹𝗹 𝗿𝗲𝗹𝗲𝘃𝗮𝗻𝘁 𝘀𝗲𝗰𝘁𝗶𝗼𝗻𝘀 ✪ 𝗣𝗿𝗼𝘃𝗶𝗱𝗲 𝗱𝗲𝘁𝗮𝗶𝗹𝗲𝗱 𝗮𝗻𝘀…"
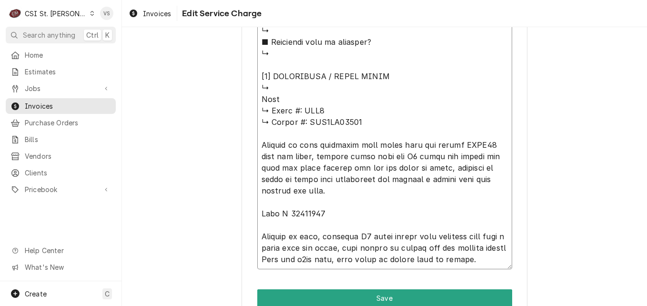
type textarea "x"
type textarea "⚠️ 𝗙𝗢𝗥𝗠 𝗜𝗡𝗦𝗧𝗥𝗨𝗖𝗧𝗜𝗢𝗡𝗦 ⚠️ ✪ 𝗖𝗼𝗺𝗽𝗹𝗲𝘁𝗲 𝗮𝗹𝗹 𝗿𝗲𝗹𝗲𝘃𝗮𝗻𝘁 𝘀𝗲𝗰𝘁𝗶𝗼𝗻𝘀 ✪ 𝗣𝗿𝗼𝘃𝗶𝗱𝗲 𝗱𝗲𝘁𝗮𝗶𝗹𝗲𝗱 𝗮𝗻𝘀…"
type textarea "x"
type textarea "⚠️ 𝗙𝗢𝗥𝗠 𝗜𝗡𝗦𝗧𝗥𝗨𝗖𝗧𝗜𝗢𝗡𝗦 ⚠️ ✪ 𝗖𝗼𝗺𝗽𝗹𝗲𝘁𝗲 𝗮𝗹𝗹 𝗿𝗲𝗹𝗲𝘃𝗮𝗻𝘁 𝘀𝗲𝗰𝘁𝗶𝗼𝗻𝘀 ✪ 𝗣𝗿𝗼𝘃𝗶𝗱𝗲 𝗱𝗲𝘁𝗮𝗶𝗹𝗲𝗱 𝗮𝗻𝘀…"
type textarea "x"
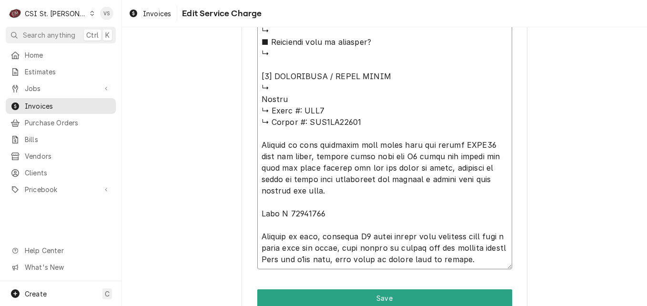
type textarea "⚠️ 𝗙𝗢𝗥𝗠 𝗜𝗡𝗦𝗧𝗥𝗨𝗖𝗧𝗜𝗢𝗡𝗦 ⚠️ ✪ 𝗖𝗼𝗺𝗽𝗹𝗲𝘁𝗲 𝗮𝗹𝗹 𝗿𝗲𝗹𝗲𝘃𝗮𝗻𝘁 𝘀𝗲𝗰𝘁𝗶𝗼𝗻𝘀 ✪ 𝗣𝗿𝗼𝘃𝗶𝗱𝗲 𝗱𝗲𝘁𝗮𝗶𝗹𝗲𝗱 𝗮𝗻𝘀…"
type textarea "x"
type textarea "⚠️ 𝗙𝗢𝗥𝗠 𝗜𝗡𝗦𝗧𝗥𝗨𝗖𝗧𝗜𝗢𝗡𝗦 ⚠️ ✪ 𝗖𝗼𝗺𝗽𝗹𝗲𝘁𝗲 𝗮𝗹𝗹 𝗿𝗲𝗹𝗲𝘃𝗮𝗻𝘁 𝘀𝗲𝗰𝘁𝗶𝗼𝗻𝘀 ✪ 𝗣𝗿𝗼𝘃𝗶𝗱𝗲 𝗱𝗲𝘁𝗮𝗶𝗹𝗲𝗱 𝗮𝗻𝘀…"
type textarea "x"
type textarea "⚠️ 𝗙𝗢𝗥𝗠 𝗜𝗡𝗦𝗧𝗥𝗨𝗖𝗧𝗜𝗢𝗡𝗦 ⚠️ ✪ 𝗖𝗼𝗺𝗽𝗹𝗲𝘁𝗲 𝗮𝗹𝗹 𝗿𝗲𝗹𝗲𝘃𝗮𝗻𝘁 𝘀𝗲𝗰𝘁𝗶𝗼𝗻𝘀 ✪ 𝗣𝗿𝗼𝘃𝗶𝗱𝗲 𝗱𝗲𝘁𝗮𝗶𝗹𝗲𝗱 𝗮𝗻𝘀…"
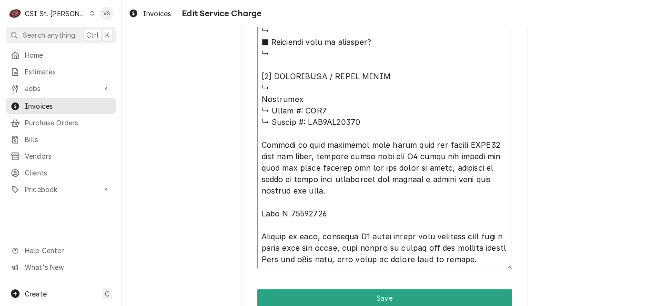
type textarea "x"
type textarea "⚠️ 𝗙𝗢𝗥𝗠 𝗜𝗡𝗦𝗧𝗥𝗨𝗖𝗧𝗜𝗢𝗡𝗦 ⚠️ ✪ 𝗖𝗼𝗺𝗽𝗹𝗲𝘁𝗲 𝗮𝗹𝗹 𝗿𝗲𝗹𝗲𝘃𝗮𝗻𝘁 𝘀𝗲𝗰𝘁𝗶𝗼𝗻𝘀 ✪ 𝗣𝗿𝗼𝘃𝗶𝗱𝗲 𝗱𝗲𝘁𝗮𝗶𝗹𝗲𝗱 𝗮𝗻𝘀…"
type textarea "x"
type textarea "⚠️ 𝗙𝗢𝗥𝗠 𝗜𝗡𝗦𝗧𝗥𝗨𝗖𝗧𝗜𝗢𝗡𝗦 ⚠️ ✪ 𝗖𝗼𝗺𝗽𝗹𝗲𝘁𝗲 𝗮𝗹𝗹 𝗿𝗲𝗹𝗲𝘃𝗮𝗻𝘁 𝘀𝗲𝗰𝘁𝗶𝗼𝗻𝘀 ✪ 𝗣𝗿𝗼𝘃𝗶𝗱𝗲 𝗱𝗲𝘁𝗮𝗶𝗹𝗲𝗱 𝗮𝗻𝘀…"
type textarea "x"
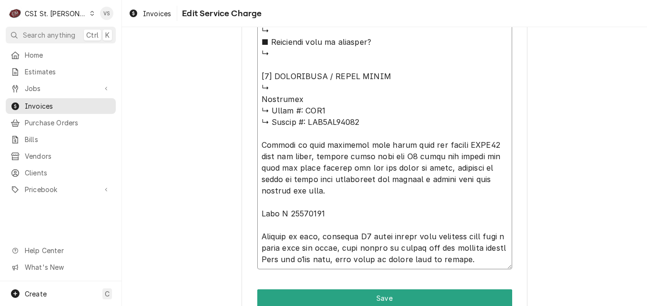
type textarea "⚠️ 𝗙𝗢𝗥𝗠 𝗜𝗡𝗦𝗧𝗥𝗨𝗖𝗧𝗜𝗢𝗡𝗦 ⚠️ ✪ 𝗖𝗼𝗺𝗽𝗹𝗲𝘁𝗲 𝗮𝗹𝗹 𝗿𝗲𝗹𝗲𝘃𝗮𝗻𝘁 𝘀𝗲𝗰𝘁𝗶𝗼𝗻𝘀 ✪ 𝗣𝗿𝗼𝘃𝗶𝗱𝗲 𝗱𝗲𝘁𝗮𝗶𝗹𝗲𝗱 𝗮𝗻𝘀…"
type textarea "x"
type textarea "⚠️ 𝗙𝗢𝗥𝗠 𝗜𝗡𝗦𝗧𝗥𝗨𝗖𝗧𝗜𝗢𝗡𝗦 ⚠️ ✪ 𝗖𝗼𝗺𝗽𝗹𝗲𝘁𝗲 𝗮𝗹𝗹 𝗿𝗲𝗹𝗲𝘃𝗮𝗻𝘁 𝘀𝗲𝗰𝘁𝗶𝗼𝗻𝘀 ✪ 𝗣𝗿𝗼𝘃𝗶𝗱𝗲 𝗱𝗲𝘁𝗮𝗶𝗹𝗲𝗱 𝗮𝗻𝘀…"
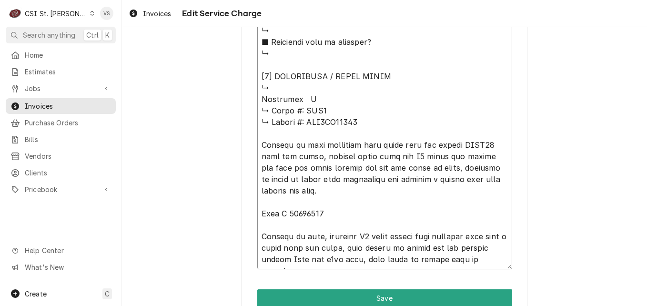
type textarea "x"
type textarea "⚠️ 𝗙𝗢𝗥𝗠 𝗜𝗡𝗦𝗧𝗥𝗨𝗖𝗧𝗜𝗢𝗡𝗦 ⚠️ ✪ 𝗖𝗼𝗺𝗽𝗹𝗲𝘁𝗲 𝗮𝗹𝗹 𝗿𝗲𝗹𝗲𝘃𝗮𝗻𝘁 𝘀𝗲𝗰𝘁𝗶𝗼𝗻𝘀 ✪ 𝗣𝗿𝗼𝘃𝗶𝗱𝗲 𝗱𝗲𝘁𝗮𝗶𝗹𝗲𝗱 𝗮𝗻𝘀…"
type textarea "x"
type textarea "⚠️ 𝗙𝗢𝗥𝗠 𝗜𝗡𝗦𝗧𝗥𝗨𝗖𝗧𝗜𝗢𝗡𝗦 ⚠️ ✪ 𝗖𝗼𝗺𝗽𝗹𝗲𝘁𝗲 𝗮𝗹𝗹 𝗿𝗲𝗹𝗲𝘃𝗮𝗻𝘁 𝘀𝗲𝗰𝘁𝗶𝗼𝗻𝘀 ✪ 𝗣𝗿𝗼𝘃𝗶𝗱𝗲 𝗱𝗲𝘁𝗮𝗶𝗹𝗲𝗱 𝗮𝗻𝘀…"
type textarea "x"
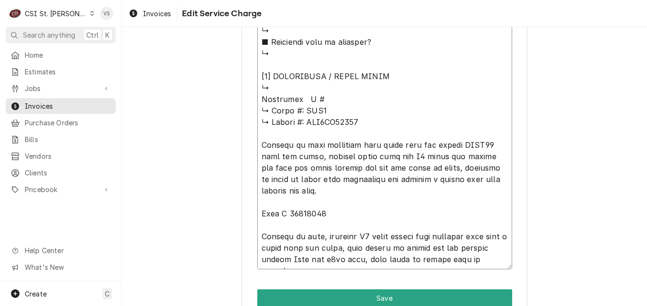
type textarea "⚠️ 𝗙𝗢𝗥𝗠 𝗜𝗡𝗦𝗧𝗥𝗨𝗖𝗧𝗜𝗢𝗡𝗦 ⚠️ ✪ 𝗖𝗼𝗺𝗽𝗹𝗲𝘁𝗲 𝗮𝗹𝗹 𝗿𝗲𝗹𝗲𝘃𝗮𝗻𝘁 𝘀𝗲𝗰𝘁𝗶𝗼𝗻𝘀 ✪ 𝗣𝗿𝗼𝘃𝗶𝗱𝗲 𝗱𝗲𝘁𝗮𝗶𝗹𝗲𝗱 𝗮𝗻𝘀…"
type textarea "x"
type textarea "⚠️ 𝗙𝗢𝗥𝗠 𝗜𝗡𝗦𝗧𝗥𝗨𝗖𝗧𝗜𝗢𝗡𝗦 ⚠️ ✪ 𝗖𝗼𝗺𝗽𝗹𝗲𝘁𝗲 𝗮𝗹𝗹 𝗿𝗲𝗹𝗲𝘃𝗮𝗻𝘁 𝘀𝗲𝗰𝘁𝗶𝗼𝗻𝘀 ✪ 𝗣𝗿𝗼𝘃𝗶𝗱𝗲 𝗱𝗲𝘁𝗮𝗶𝗹𝗲𝗱 𝗮𝗻𝘀…"
type textarea "x"
type textarea "⚠️ 𝗙𝗢𝗥𝗠 𝗜𝗡𝗦𝗧𝗥𝗨𝗖𝗧𝗜𝗢𝗡𝗦 ⚠️ ✪ 𝗖𝗼𝗺𝗽𝗹𝗲𝘁𝗲 𝗮𝗹𝗹 𝗿𝗲𝗹𝗲𝘃𝗮𝗻𝘁 𝘀𝗲𝗰𝘁𝗶𝗼𝗻𝘀 ✪ 𝗣𝗿𝗼𝘃𝗶𝗱𝗲 𝗱𝗲𝘁𝗮𝗶𝗹𝗲𝗱 𝗮𝗻𝘀…"
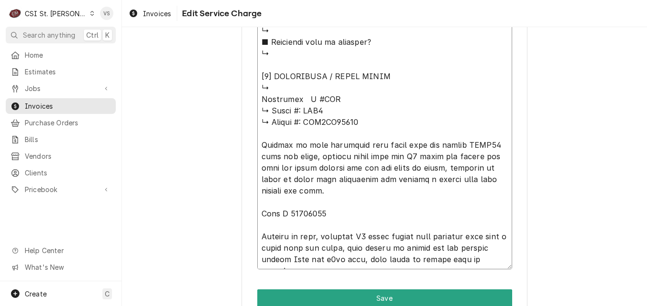
type textarea "x"
type textarea "⚠️ 𝗙𝗢𝗥𝗠 𝗜𝗡𝗦𝗧𝗥𝗨𝗖𝗧𝗜𝗢𝗡𝗦 ⚠️ ✪ 𝗖𝗼𝗺𝗽𝗹𝗲𝘁𝗲 𝗮𝗹𝗹 𝗿𝗲𝗹𝗲𝘃𝗮𝗻𝘁 𝘀𝗲𝗰𝘁𝗶𝗼𝗻𝘀 ✪ 𝗣𝗿𝗼𝘃𝗶𝗱𝗲 𝗱𝗲𝘁𝗮𝗶𝗹𝗲𝗱 𝗮𝗻𝘀…"
type textarea "x"
type textarea "⚠️ 𝗙𝗢𝗥𝗠 𝗜𝗡𝗦𝗧𝗥𝗨𝗖𝗧𝗜𝗢𝗡𝗦 ⚠️ ✪ 𝗖𝗼𝗺𝗽𝗹𝗲𝘁𝗲 𝗮𝗹𝗹 𝗿𝗲𝗹𝗲𝘃𝗮𝗻𝘁 𝘀𝗲𝗰𝘁𝗶𝗼𝗻𝘀 ✪ 𝗣𝗿𝗼𝘃𝗶𝗱𝗲 𝗱𝗲𝘁𝗮𝗶𝗹𝗲𝗱 𝗮𝗻𝘀…"
type textarea "x"
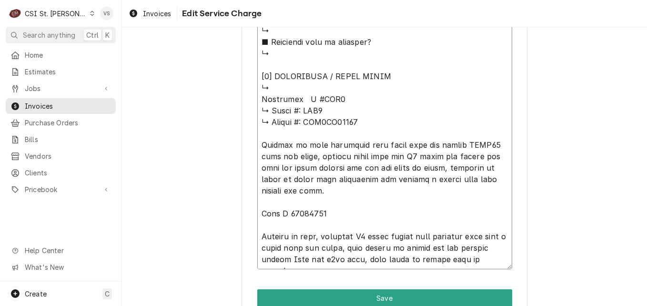
type textarea "⚠️ 𝗙𝗢𝗥𝗠 𝗜𝗡𝗦𝗧𝗥𝗨𝗖𝗧𝗜𝗢𝗡𝗦 ⚠️ ✪ 𝗖𝗼𝗺𝗽𝗹𝗲𝘁𝗲 𝗮𝗹𝗹 𝗿𝗲𝗹𝗲𝘃𝗮𝗻𝘁 𝘀𝗲𝗰𝘁𝗶𝗼𝗻𝘀 ✪ 𝗣𝗿𝗼𝘃𝗶𝗱𝗲 𝗱𝗲𝘁𝗮𝗶𝗹𝗲𝗱 𝗮𝗻𝘀…"
type textarea "x"
type textarea "⚠️ 𝗙𝗢𝗥𝗠 𝗜𝗡𝗦𝗧𝗥𝗨𝗖𝗧𝗜𝗢𝗡𝗦 ⚠️ ✪ 𝗖𝗼𝗺𝗽𝗹𝗲𝘁𝗲 𝗮𝗹𝗹 𝗿𝗲𝗹𝗲𝘃𝗮𝗻𝘁 𝘀𝗲𝗰𝘁𝗶𝗼𝗻𝘀 ✪ 𝗣𝗿𝗼𝘃𝗶𝗱𝗲 𝗱𝗲𝘁𝗮𝗶𝗹𝗲𝗱 𝗮𝗻𝘀…"
type textarea "x"
type textarea "⚠️ 𝗙𝗢𝗥𝗠 𝗜𝗡𝗦𝗧𝗥𝗨𝗖𝗧𝗜𝗢𝗡𝗦 ⚠️ ✪ 𝗖𝗼𝗺𝗽𝗹𝗲𝘁𝗲 𝗮𝗹𝗹 𝗿𝗲𝗹𝗲𝘃𝗮𝗻𝘁 𝘀𝗲𝗰𝘁𝗶𝗼𝗻𝘀 ✪ 𝗣𝗿𝗼𝘃𝗶𝗱𝗲 𝗱𝗲𝘁𝗮𝗶𝗹𝗲𝗱 𝗮𝗻𝘀…"
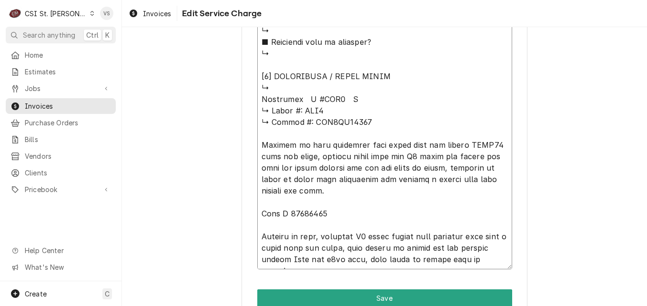
type textarea "x"
type textarea "⚠️ 𝗙𝗢𝗥𝗠 𝗜𝗡𝗦𝗧𝗥𝗨𝗖𝗧𝗜𝗢𝗡𝗦 ⚠️ ✪ 𝗖𝗼𝗺𝗽𝗹𝗲𝘁𝗲 𝗮𝗹𝗹 𝗿𝗲𝗹𝗲𝘃𝗮𝗻𝘁 𝘀𝗲𝗰𝘁𝗶𝗼𝗻𝘀 ✪ 𝗣𝗿𝗼𝘃𝗶𝗱𝗲 𝗱𝗲𝘁𝗮𝗶𝗹𝗲𝗱 𝗮𝗻𝘀…"
type textarea "x"
type textarea "⚠️ 𝗙𝗢𝗥𝗠 𝗜𝗡𝗦𝗧𝗥𝗨𝗖𝗧𝗜𝗢𝗡𝗦 ⚠️ ✪ 𝗖𝗼𝗺𝗽𝗹𝗲𝘁𝗲 𝗮𝗹𝗹 𝗿𝗲𝗹𝗲𝘃𝗮𝗻𝘁 𝘀𝗲𝗰𝘁𝗶𝗼𝗻𝘀 ✪ 𝗣𝗿𝗼𝘃𝗶𝗱𝗲 𝗱𝗲𝘁𝗮𝗶𝗹𝗲𝗱 𝗮𝗻𝘀…"
type textarea "x"
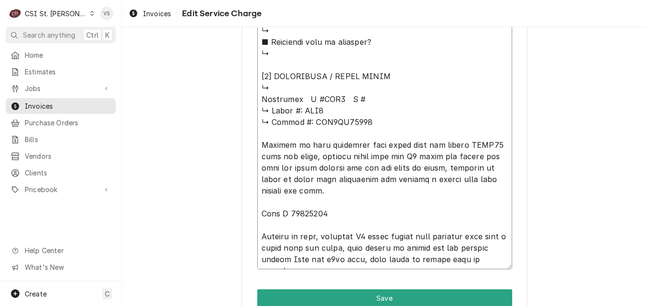
type textarea "⚠️ 𝗙𝗢𝗥𝗠 𝗜𝗡𝗦𝗧𝗥𝗨𝗖𝗧𝗜𝗢𝗡𝗦 ⚠️ ✪ 𝗖𝗼𝗺𝗽𝗹𝗲𝘁𝗲 𝗮𝗹𝗹 𝗿𝗲𝗹𝗲𝘃𝗮𝗻𝘁 𝘀𝗲𝗰𝘁𝗶𝗼𝗻𝘀 ✪ 𝗣𝗿𝗼𝘃𝗶𝗱𝗲 𝗱𝗲𝘁𝗮𝗶𝗹𝗲𝗱 𝗮𝗻𝘀…"
type textarea "x"
type textarea "⚠️ 𝗙𝗢𝗥𝗠 𝗜𝗡𝗦𝗧𝗥𝗨𝗖𝗧𝗜𝗢𝗡𝗦 ⚠️ ✪ 𝗖𝗼𝗺𝗽𝗹𝗲𝘁𝗲 𝗮𝗹𝗹 𝗿𝗲𝗹𝗲𝘃𝗮𝗻𝘁 𝘀𝗲𝗰𝘁𝗶𝗼𝗻𝘀 ✪ 𝗣𝗿𝗼𝘃𝗶𝗱𝗲 𝗱𝗲𝘁𝗮𝗶𝗹𝗲𝗱 𝗮𝗻𝘀…"
type textarea "x"
type textarea "⚠️ 𝗙𝗢𝗥𝗠 𝗜𝗡𝗦𝗧𝗥𝗨𝗖𝗧𝗜𝗢𝗡𝗦 ⚠️ ✪ 𝗖𝗼𝗺𝗽𝗹𝗲𝘁𝗲 𝗮𝗹𝗹 𝗿𝗲𝗹𝗲𝘃𝗮𝗻𝘁 𝘀𝗲𝗰𝘁𝗶𝗼𝗻𝘀 ✪ 𝗣𝗿𝗼𝘃𝗶𝗱𝗲 𝗱𝗲𝘁𝗮𝗶𝗹𝗲𝗱 𝗮𝗻𝘀…"
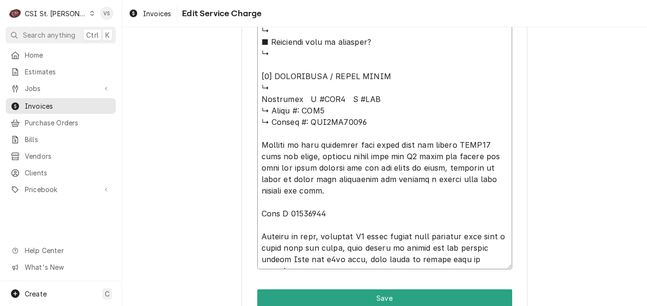
type textarea "x"
type textarea "⚠️ 𝗙𝗢𝗥𝗠 𝗜𝗡𝗦𝗧𝗥𝗨𝗖𝗧𝗜𝗢𝗡𝗦 ⚠️ ✪ 𝗖𝗼𝗺𝗽𝗹𝗲𝘁𝗲 𝗮𝗹𝗹 𝗿𝗲𝗹𝗲𝘃𝗮𝗻𝘁 𝘀𝗲𝗰𝘁𝗶𝗼𝗻𝘀 ✪ 𝗣𝗿𝗼𝘃𝗶𝗱𝗲 𝗱𝗲𝘁𝗮𝗶𝗹𝗲𝗱 𝗮𝗻𝘀…"
type textarea "x"
type textarea "⚠️ 𝗙𝗢𝗥𝗠 𝗜𝗡𝗦𝗧𝗥𝗨𝗖𝗧𝗜𝗢𝗡𝗦 ⚠️ ✪ 𝗖𝗼𝗺𝗽𝗹𝗲𝘁𝗲 𝗮𝗹𝗹 𝗿𝗲𝗹𝗲𝘃𝗮𝗻𝘁 𝘀𝗲𝗰𝘁𝗶𝗼𝗻𝘀 ✪ 𝗣𝗿𝗼𝘃𝗶𝗱𝗲 𝗱𝗲𝘁𝗮𝗶𝗹𝗲𝗱 𝗮𝗻𝘀…"
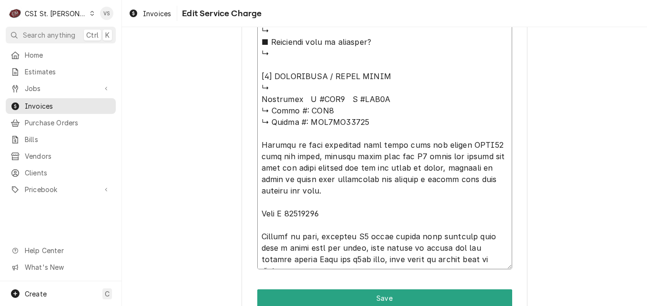
type textarea "x"
type textarea "⚠️ 𝗙𝗢𝗥𝗠 𝗜𝗡𝗦𝗧𝗥𝗨𝗖𝗧𝗜𝗢𝗡𝗦 ⚠️ ✪ 𝗖𝗼𝗺𝗽𝗹𝗲𝘁𝗲 𝗮𝗹𝗹 𝗿𝗲𝗹𝗲𝘃𝗮𝗻𝘁 𝘀𝗲𝗰𝘁𝗶𝗼𝗻𝘀 ✪ 𝗣𝗿𝗼𝘃𝗶𝗱𝗲 𝗱𝗲𝘁𝗮𝗶𝗹𝗲𝗱 𝗮𝗻𝘀…"
type textarea "x"
type textarea "⚠️ 𝗙𝗢𝗥𝗠 𝗜𝗡𝗦𝗧𝗥𝗨𝗖𝗧𝗜𝗢𝗡𝗦 ⚠️ ✪ 𝗖𝗼𝗺𝗽𝗹𝗲𝘁𝗲 𝗮𝗹𝗹 𝗿𝗲𝗹𝗲𝘃𝗮𝗻𝘁 𝘀𝗲𝗰𝘁𝗶𝗼𝗻𝘀 ✪ 𝗣𝗿𝗼𝘃𝗶𝗱𝗲 𝗱𝗲𝘁𝗮𝗶𝗹𝗲𝗱 𝗮𝗻𝘀…"
type textarea "x"
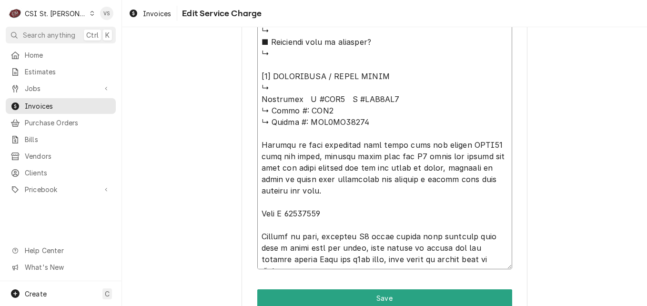
type textarea "⚠️ 𝗙𝗢𝗥𝗠 𝗜𝗡𝗦𝗧𝗥𝗨𝗖𝗧𝗜𝗢𝗡𝗦 ⚠️ ✪ 𝗖𝗼𝗺𝗽𝗹𝗲𝘁𝗲 𝗮𝗹𝗹 𝗿𝗲𝗹𝗲𝘃𝗮𝗻𝘁 𝘀𝗲𝗰𝘁𝗶𝗼𝗻𝘀 ✪ 𝗣𝗿𝗼𝘃𝗶𝗱𝗲 𝗱𝗲𝘁𝗮𝗶𝗹𝗲𝗱 𝗮𝗻𝘀…"
type textarea "x"
type textarea "⚠️ 𝗙𝗢𝗥𝗠 𝗜𝗡𝗦𝗧𝗥𝗨𝗖𝗧𝗜𝗢𝗡𝗦 ⚠️ ✪ 𝗖𝗼𝗺𝗽𝗹𝗲𝘁𝗲 𝗮𝗹𝗹 𝗿𝗲𝗹𝗲𝘃𝗮𝗻𝘁 𝘀𝗲𝗰𝘁𝗶𝗼𝗻𝘀 ✪ 𝗣𝗿𝗼𝘃𝗶𝗱𝗲 𝗱𝗲𝘁𝗮𝗶𝗹𝗲𝗱 𝗮𝗻𝘀…"
type textarea "x"
type textarea "⚠️ 𝗙𝗢𝗥𝗠 𝗜𝗡𝗦𝗧𝗥𝗨𝗖𝗧𝗜𝗢𝗡𝗦 ⚠️ ✪ 𝗖𝗼𝗺𝗽𝗹𝗲𝘁𝗲 𝗮𝗹𝗹 𝗿𝗲𝗹𝗲𝘃𝗮𝗻𝘁 𝘀𝗲𝗰𝘁𝗶𝗼𝗻𝘀 ✪ 𝗣𝗿𝗼𝘃𝗶𝗱𝗲 𝗱𝗲𝘁𝗮𝗶𝗹𝗲𝗱 𝗮𝗻𝘀…"
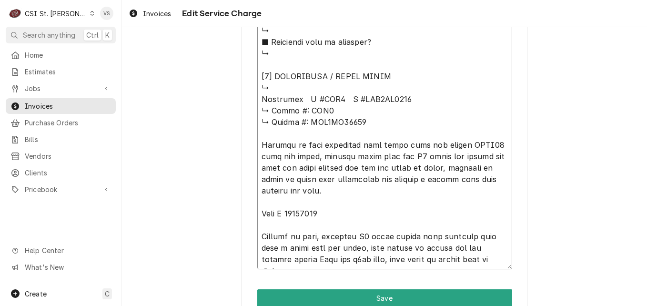
type textarea "x"
type textarea "⚠️ 𝗙𝗢𝗥𝗠 𝗜𝗡𝗦𝗧𝗥𝗨𝗖𝗧𝗜𝗢𝗡𝗦 ⚠️ ✪ 𝗖𝗼𝗺𝗽𝗹𝗲𝘁𝗲 𝗮𝗹𝗹 𝗿𝗲𝗹𝗲𝘃𝗮𝗻𝘁 𝘀𝗲𝗰𝘁𝗶𝗼𝗻𝘀 ✪ 𝗣𝗿𝗼𝘃𝗶𝗱𝗲 𝗱𝗲𝘁𝗮𝗶𝗹𝗲𝗱 𝗮𝗻𝘀…"
drag, startPoint x: 258, startPoint y: 109, endPoint x: 366, endPoint y: 126, distance: 110.1
type textarea "x"
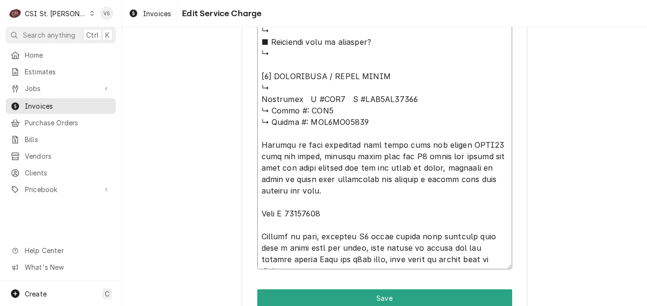
type textarea "⚠️ 𝗙𝗢𝗥𝗠 𝗜𝗡𝗦𝗧𝗥𝗨𝗖𝗧𝗜𝗢𝗡𝗦 ⚠️ ✪ 𝗖𝗼𝗺𝗽𝗹𝗲𝘁𝗲 𝗮𝗹𝗹 𝗿𝗲𝗹𝗲𝘃𝗮𝗻𝘁 𝘀𝗲𝗰𝘁𝗶𝗼𝗻𝘀 ✪ 𝗣𝗿𝗼𝘃𝗶𝗱𝗲 𝗱𝗲𝘁𝗮𝗶𝗹𝗲𝗱 𝗮𝗻𝘀…"
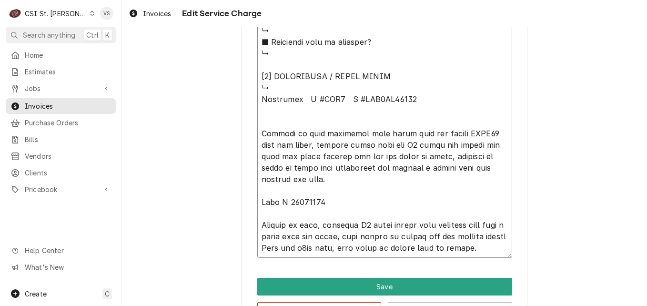
type textarea "x"
type textarea "⚠️ 𝗙𝗢𝗥𝗠 𝗜𝗡𝗦𝗧𝗥𝗨𝗖𝗧𝗜𝗢𝗡𝗦 ⚠️ ✪ 𝗖𝗼𝗺𝗽𝗹𝗲𝘁𝗲 𝗮𝗹𝗹 𝗿𝗲𝗹𝗲𝘃𝗮𝗻𝘁 𝘀𝗲𝗰𝘁𝗶𝗼𝗻𝘀 ✪ 𝗣𝗿𝗼𝘃𝗶𝗱𝗲 𝗱𝗲𝘁𝗮𝗶𝗹𝗲𝗱 𝗮𝗻𝘀…"
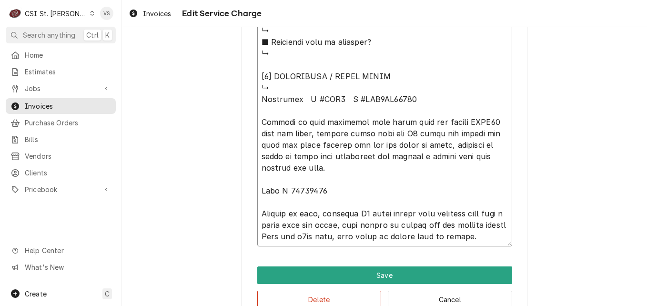
type textarea "x"
type textarea "⚠️ 𝗙𝗢𝗥𝗠 𝗜𝗡𝗦𝗧𝗥𝗨𝗖𝗧𝗜𝗢𝗡𝗦 ⚠️ ✪ 𝗖𝗼𝗺𝗽𝗹𝗲𝘁𝗲 𝗮𝗹𝗹 𝗿𝗲𝗹𝗲𝘃𝗮𝗻𝘁 𝘀𝗲𝗰𝘁𝗶𝗼𝗻𝘀 ✪ 𝗣𝗿𝗼𝘃𝗶𝗱𝗲 𝗱𝗲𝘁𝗮𝗶𝗹𝗲𝗱 𝗮𝗻𝘀…"
drag, startPoint x: 332, startPoint y: 192, endPoint x: 256, endPoint y: 188, distance: 75.9
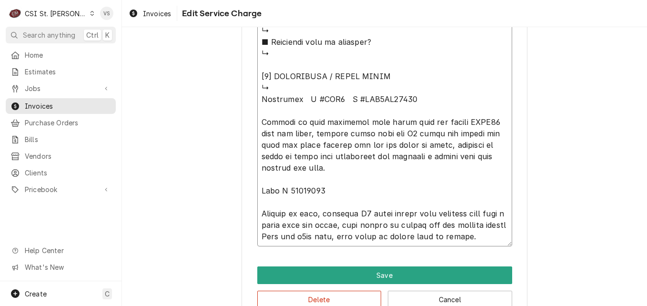
drag, startPoint x: 259, startPoint y: 100, endPoint x: 504, endPoint y: 244, distance: 284.4
type textarea "x"
type textarea "⚠️ 𝗙𝗢𝗥𝗠 𝗜𝗡𝗦𝗧𝗥𝗨𝗖𝗧𝗜𝗢𝗡𝗦 ⚠️ ✪ 𝗖𝗼𝗺𝗽𝗹𝗲𝘁𝗲 𝗮𝗹𝗹 𝗿𝗲𝗹𝗲𝘃𝗮𝗻𝘁 𝘀𝗲𝗰𝘁𝗶𝗼𝗻𝘀 ✪ 𝗣𝗿𝗼𝘃𝗶𝗱𝗲 𝗱𝗲𝘁𝗮𝗶𝗹𝗲𝗱 𝗮𝗻𝘀…"
type textarea "x"
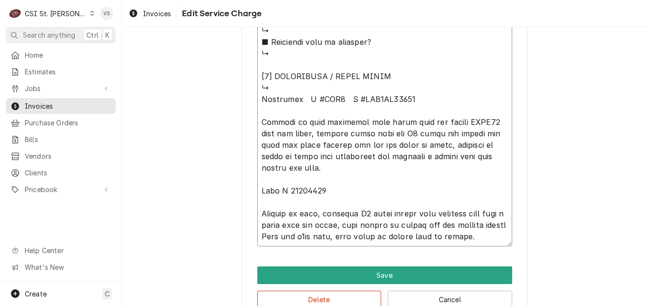
type textarea "⚠️ 𝗙𝗢𝗥𝗠 𝗜𝗡𝗦𝗧𝗥𝗨𝗖𝗧𝗜𝗢𝗡𝗦 ⚠️ ✪ 𝗖𝗼𝗺𝗽𝗹𝗲𝘁𝗲 𝗮𝗹𝗹 𝗿𝗲𝗹𝗲𝘃𝗮𝗻𝘁 𝘀𝗲𝗰𝘁𝗶𝗼𝗻𝘀 ✪ 𝗣𝗿𝗼𝘃𝗶𝗱𝗲 𝗱𝗲𝘁𝗮𝗶𝗹𝗲𝗱 𝗮𝗻𝘀…"
type textarea "x"
type textarea "⚠️ 𝗙𝗢𝗥𝗠 𝗜𝗡𝗦𝗧𝗥𝗨𝗖𝗧𝗜𝗢𝗡𝗦 ⚠️ ✪ 𝗖𝗼𝗺𝗽𝗹𝗲𝘁𝗲 𝗮𝗹𝗹 𝗿𝗲𝗹𝗲𝘃𝗮𝗻𝘁 𝘀𝗲𝗰𝘁𝗶𝗼𝗻𝘀 ✪ 𝗣𝗿𝗼𝘃𝗶𝗱𝗲 𝗱𝗲𝘁𝗮𝗶𝗹𝗲𝗱 𝗮𝗻𝘀…"
type textarea "x"
type textarea "⚠️ 𝗙𝗢𝗥𝗠 𝗜𝗡𝗦𝗧𝗥𝗨𝗖𝗧𝗜𝗢𝗡𝗦 ⚠️ ✪ 𝗖𝗼𝗺𝗽𝗹𝗲𝘁𝗲 𝗮𝗹𝗹 𝗿𝗲𝗹𝗲𝘃𝗮𝗻𝘁 𝘀𝗲𝗰𝘁𝗶𝗼𝗻𝘀 ✪ 𝗣𝗿𝗼𝘃𝗶𝗱𝗲 𝗱𝗲𝘁𝗮𝗶𝗹𝗲𝗱 𝗮𝗻𝘀…"
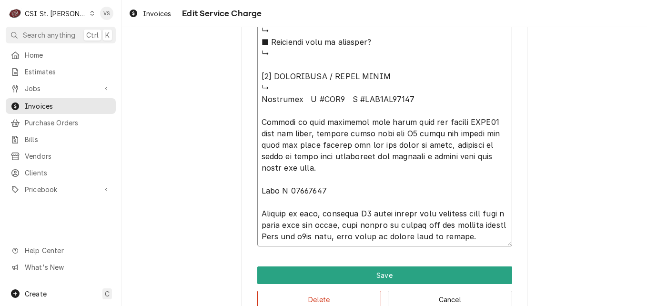
type textarea "x"
type textarea "⚠️ 𝗙𝗢𝗥𝗠 𝗜𝗡𝗦𝗧𝗥𝗨𝗖𝗧𝗜𝗢𝗡𝗦 ⚠️ ✪ 𝗖𝗼𝗺𝗽𝗹𝗲𝘁𝗲 𝗮𝗹𝗹 𝗿𝗲𝗹𝗲𝘃𝗮𝗻𝘁 𝘀𝗲𝗰𝘁𝗶𝗼𝗻𝘀 ✪ 𝗣𝗿𝗼𝘃𝗶𝗱𝗲 𝗱𝗲𝘁𝗮𝗶𝗹𝗲𝗱 𝗮𝗻𝘀…"
type textarea "x"
type textarea "⚠️ 𝗙𝗢𝗥𝗠 𝗜𝗡𝗦𝗧𝗥𝗨𝗖𝗧𝗜𝗢𝗡𝗦 ⚠️ ✪ 𝗖𝗼𝗺𝗽𝗹𝗲𝘁𝗲 𝗮𝗹𝗹 𝗿𝗲𝗹𝗲𝘃𝗮𝗻𝘁 𝘀𝗲𝗰𝘁𝗶𝗼𝗻𝘀 ✪ 𝗣𝗿𝗼𝘃𝗶𝗱𝗲 𝗱𝗲𝘁𝗮𝗶𝗹𝗲𝗱 𝗮𝗻𝘀…"
type textarea "x"
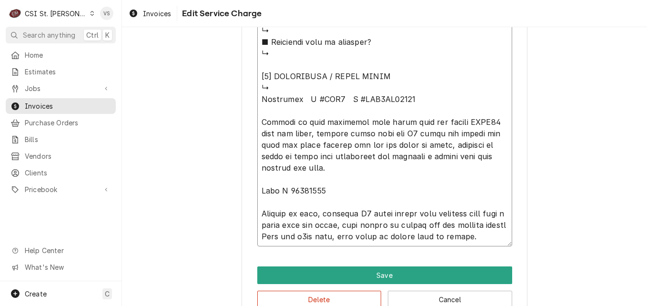
type textarea "⚠️ 𝗙𝗢𝗥𝗠 𝗜𝗡𝗦𝗧𝗥𝗨𝗖𝗧𝗜𝗢𝗡𝗦 ⚠️ ✪ 𝗖𝗼𝗺𝗽𝗹𝗲𝘁𝗲 𝗮𝗹𝗹 𝗿𝗲𝗹𝗲𝘃𝗮𝗻𝘁 𝘀𝗲𝗰𝘁𝗶𝗼𝗻𝘀 ✪ 𝗣𝗿𝗼𝘃𝗶𝗱𝗲 𝗱𝗲𝘁𝗮𝗶𝗹𝗲𝗱 𝗮𝗻𝘀…"
type textarea "x"
type textarea "⚠️ 𝗙𝗢𝗥𝗠 𝗜𝗡𝗦𝗧𝗥𝗨𝗖𝗧𝗜𝗢𝗡𝗦 ⚠️ ✪ 𝗖𝗼𝗺𝗽𝗹𝗲𝘁𝗲 𝗮𝗹𝗹 𝗿𝗲𝗹𝗲𝘃𝗮𝗻𝘁 𝘀𝗲𝗰𝘁𝗶𝗼𝗻𝘀 ✪ 𝗣𝗿𝗼𝘃𝗶𝗱𝗲 𝗱𝗲𝘁𝗮𝗶𝗹𝗲𝗱 𝗮𝗻𝘀…"
type textarea "x"
type textarea "⚠️ 𝗙𝗢𝗥𝗠 𝗜𝗡𝗦𝗧𝗥𝗨𝗖𝗧𝗜𝗢𝗡𝗦 ⚠️ ✪ 𝗖𝗼𝗺𝗽𝗹𝗲𝘁𝗲 𝗮𝗹𝗹 𝗿𝗲𝗹𝗲𝘃𝗮𝗻𝘁 𝘀𝗲𝗰𝘁𝗶𝗼𝗻𝘀 ✪ 𝗣𝗿𝗼𝘃𝗶𝗱𝗲 𝗱𝗲𝘁𝗮𝗶𝗹𝗲𝗱 𝗮𝗻𝘀…"
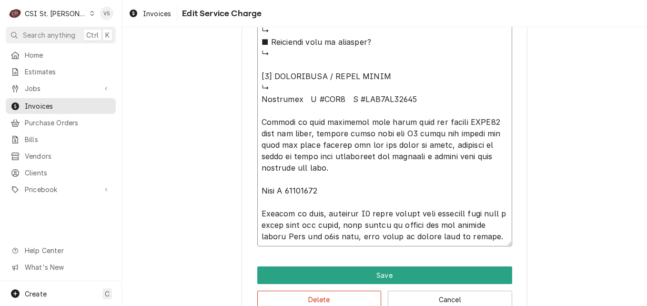
type textarea "x"
drag, startPoint x: 257, startPoint y: 97, endPoint x: 507, endPoint y: 246, distance: 291.3
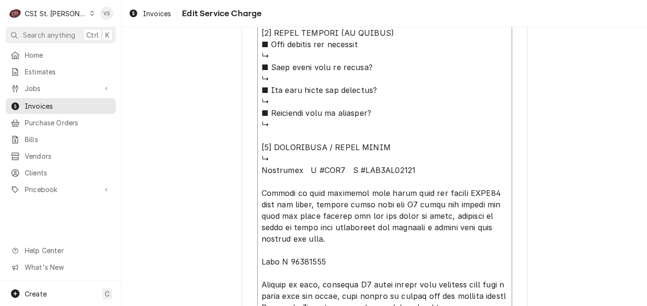
scroll to position [1020, 0]
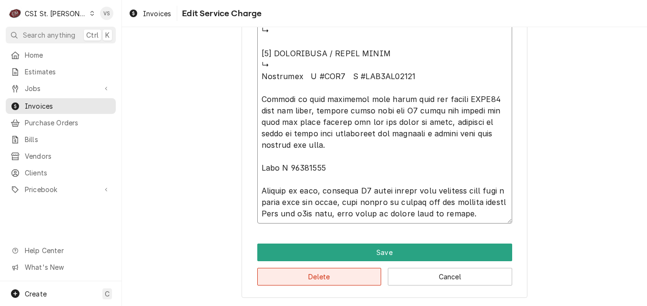
type textarea "⚠️ 𝗙𝗢𝗥𝗠 𝗜𝗡𝗦𝗧𝗥𝗨𝗖𝗧𝗜𝗢𝗡𝗦 ⚠️ ✪ 𝗖𝗼𝗺𝗽𝗹𝗲𝘁𝗲 𝗮𝗹𝗹 𝗿𝗲𝗹𝗲𝘃𝗮𝗻𝘁 𝘀𝗲𝗰𝘁𝗶𝗼𝗻𝘀 ✪ 𝗣𝗿𝗼𝘃𝗶𝗱𝗲 𝗱𝗲𝘁𝗮𝗶𝗹𝗲𝗱 𝗮𝗻𝘀…"
click at [308, 275] on button "Delete" at bounding box center [319, 277] width 124 height 18
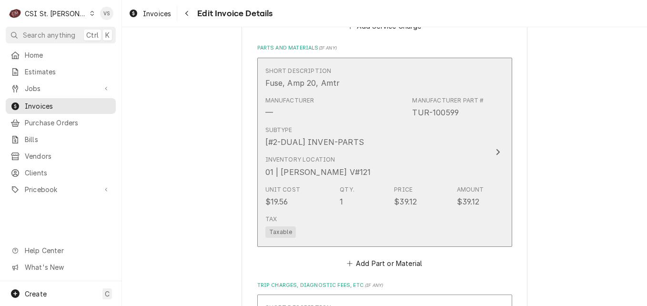
scroll to position [590, 0]
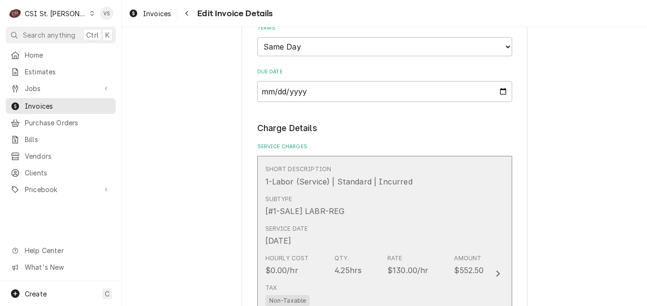
click at [379, 209] on div "Subtype [#1-SALE] LABR-REG" at bounding box center [374, 206] width 219 height 30
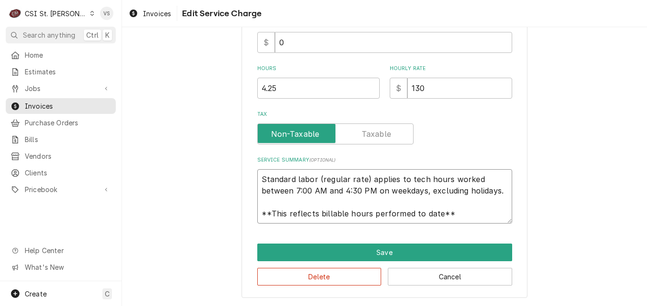
scroll to position [11, 0]
drag, startPoint x: 491, startPoint y: 183, endPoint x: 492, endPoint y: 219, distance: 35.3
click at [492, 219] on textarea "Standard labor (regular rate) applies to tech hours worked between 7:00 AM and …" at bounding box center [384, 196] width 255 height 54
paste textarea "Turbochef M #ENC2 S #ENC3TD00898 Arrived on site inspected unit found that the …"
type textarea "x"
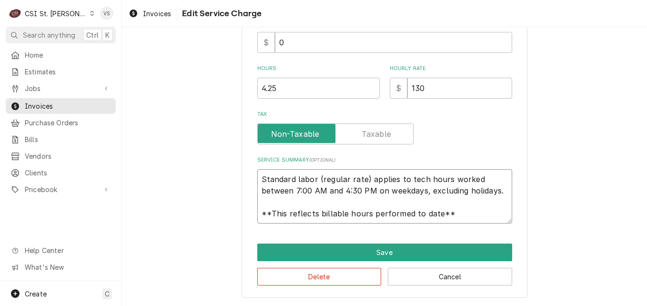
type textarea "Turbochef M #ENC2 S #ENC3TD00898 Arrived on site inspected unit found that the …"
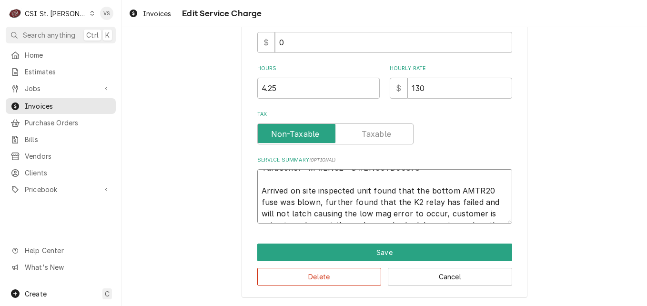
scroll to position [0, 0]
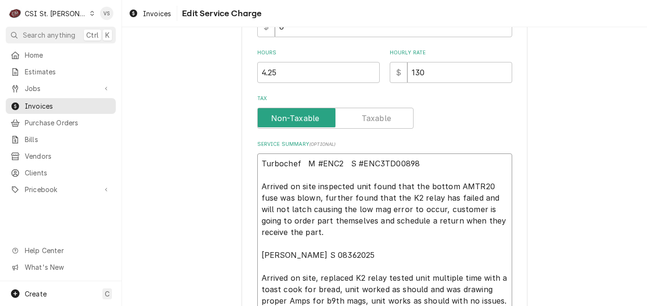
click at [272, 175] on textarea "Turbochef M #ENC2 S #ENC3TD00898 Arrived on site inspected unit found that the …" at bounding box center [384, 231] width 255 height 157
type textarea "x"
type textarea "Turbochef M #ENC2 S #ENC3TD00898 Arrived on site inspected unit found that the …"
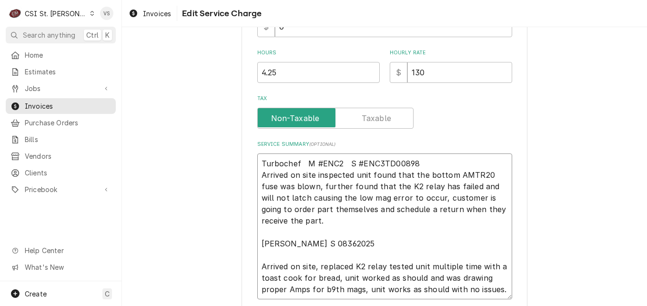
click at [423, 209] on textarea "Turbochef M #ENC2 S #ENC3TD00898 Arrived on site inspected unit found that the …" at bounding box center [384, 226] width 255 height 146
type textarea "x"
type textarea "Turbochef M #ENC2 S #ENC3TD00898 Arrived on site inspected unit found that the …"
type textarea "x"
type textarea "Turbochef M #ENC2 S #ENC3TD00898 Arrived on site inspected unit found that the …"
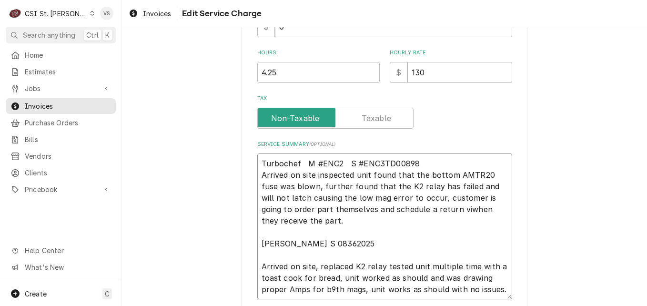
type textarea "x"
type textarea "Turbochef M #ENC2 S #ENC3TD00898 Arrived on site inspected unit found that the …"
type textarea "x"
type textarea "Turbochef M #ENC2 S #ENC3TD00898 Arrived on site inspected unit found that the …"
type textarea "x"
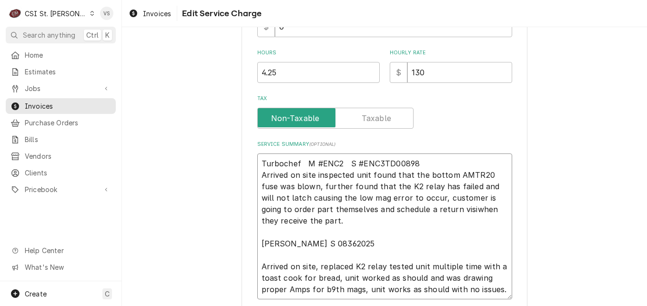
type textarea "Turbochef M #ENC2 S #ENC3TD00898 Arrived on site inspected unit found that the …"
type textarea "x"
type textarea "Turbochef M #ENC2 S #ENC3TD00898 Arrived on site inspected unit found that the …"
drag, startPoint x: 260, startPoint y: 243, endPoint x: 356, endPoint y: 245, distance: 96.3
click at [356, 245] on textarea "Turbochef M #ENC2 S #ENC3TD00898 Arrived on site inspected unit found that the …" at bounding box center [384, 226] width 255 height 146
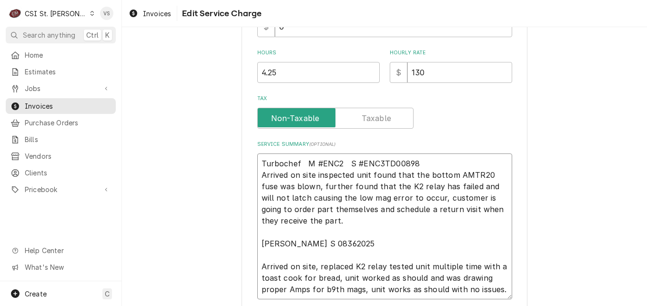
type textarea "x"
type textarea "Turbochef M #ENC2 S #ENC3TD00898 Arrived on site inspected unit found that the …"
type textarea "x"
type textarea "Turbochef M #ENC2 S #ENC3TD00898 Arrived on site inspected unit found that the …"
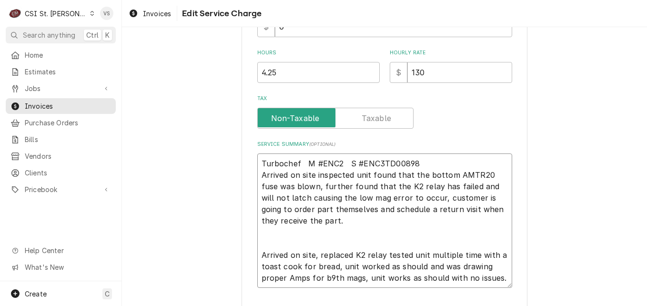
type textarea "x"
type textarea "Turbochef M #ENC2 S #ENC3TD00898 Arrived on site inspected unit found that the …"
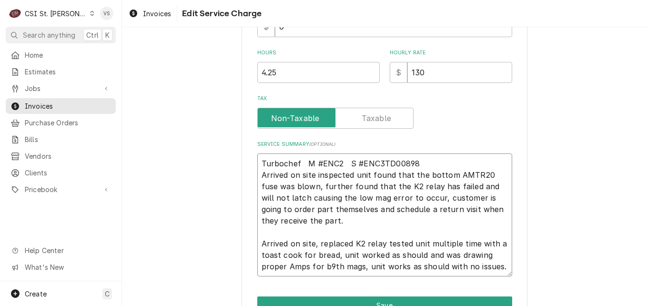
type textarea "x"
type textarea "Turbochef M #ENC2 S #ENC3TD00898 Arrived on site inspected unit found that the …"
click at [283, 230] on textarea "Turbochef M #ENC2 S #ENC3TD00898 Arrived on site inspected unit found that the …" at bounding box center [384, 214] width 255 height 123
type textarea "x"
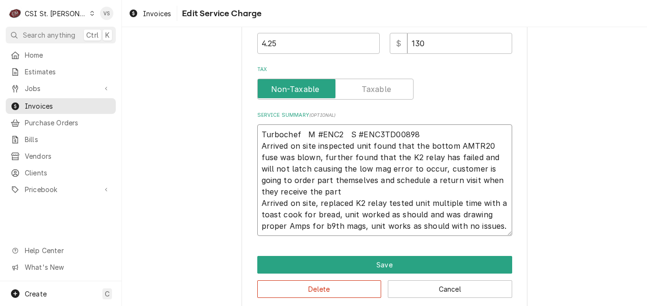
scroll to position [346, 0]
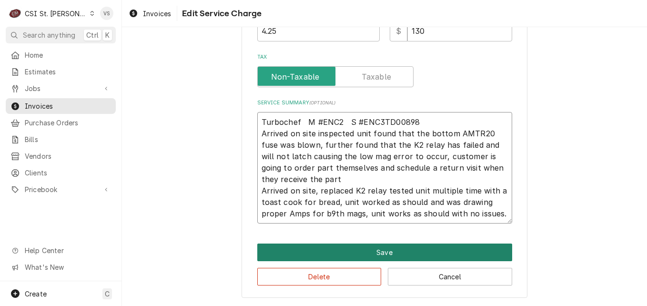
type textarea "Turbochef M #ENC2 S #ENC3TD00898 Arrived on site inspected unit found that the …"
click at [359, 253] on button "Save" at bounding box center [384, 253] width 255 height 18
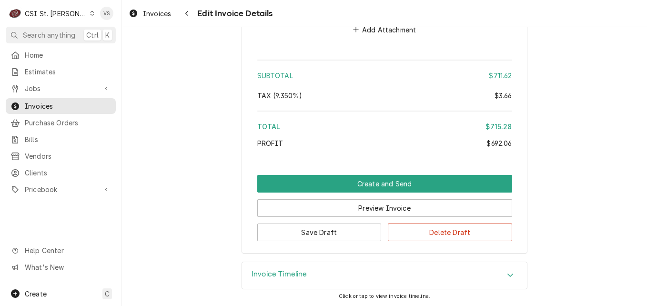
scroll to position [1683, 0]
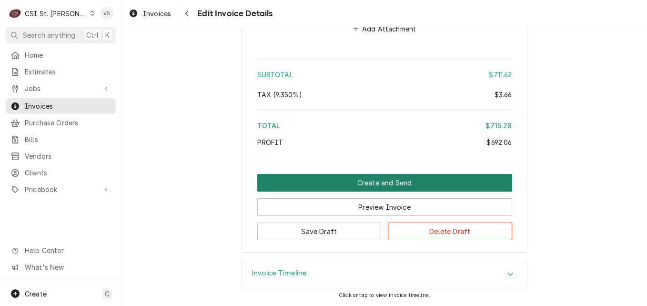
click at [320, 183] on button "Create and Send" at bounding box center [384, 183] width 255 height 18
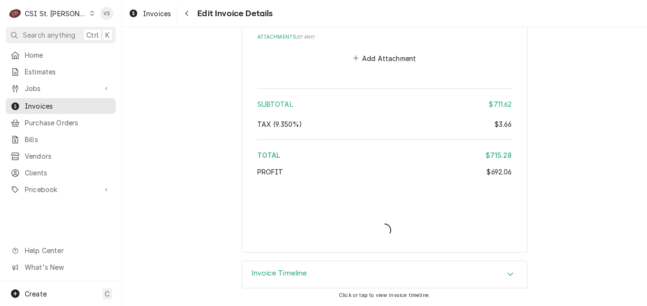
type textarea "x"
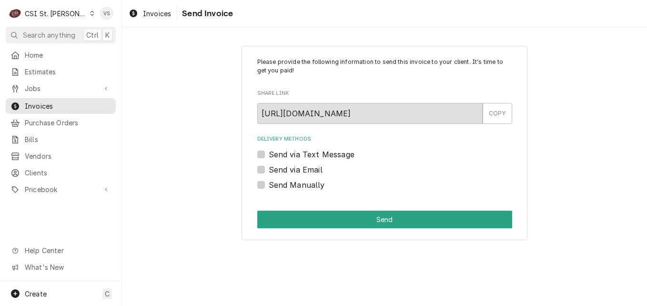
click at [269, 186] on label "Send Manually" at bounding box center [297, 184] width 56 height 11
click at [269, 186] on input "Send Manually" at bounding box center [396, 189] width 255 height 21
checkbox input "true"
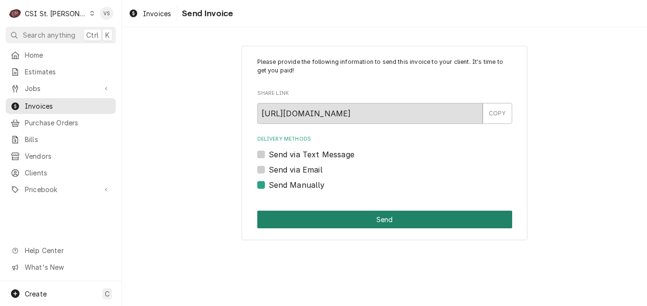
click at [341, 218] on button "Send" at bounding box center [384, 220] width 255 height 18
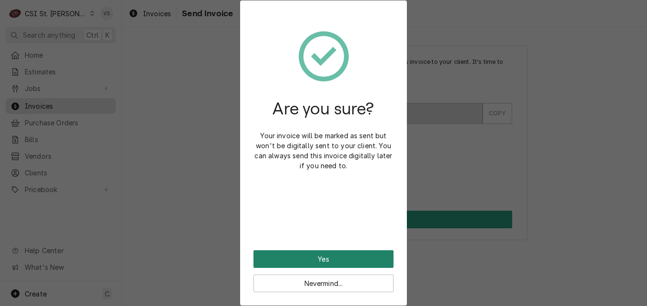
click at [328, 265] on button "Yes" at bounding box center [324, 259] width 140 height 18
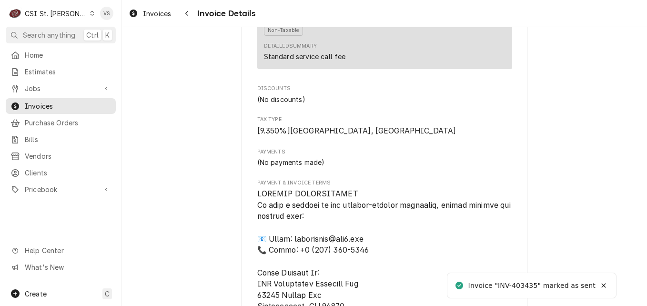
scroll to position [1790, 0]
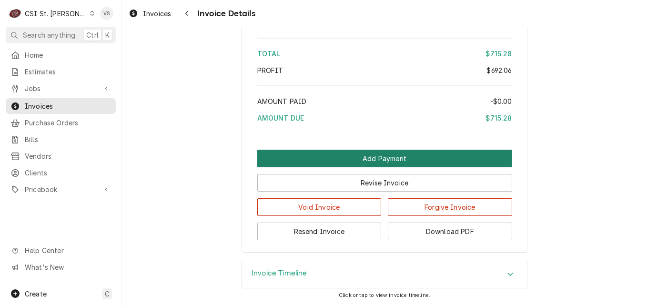
click at [303, 163] on button "Add Payment" at bounding box center [384, 159] width 255 height 18
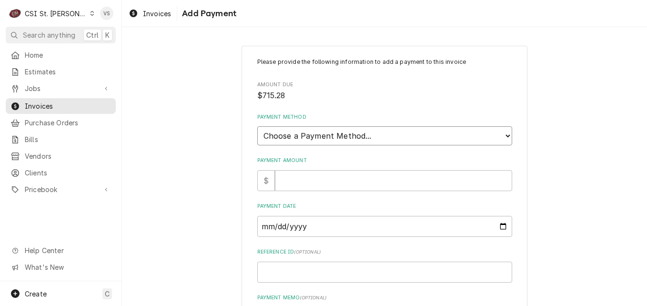
click at [288, 138] on select "Choose a Payment Method... Cash Check Credit/Debit Card ACH/eCheck Other" at bounding box center [384, 135] width 255 height 19
select select "3"
click at [257, 126] on select "Choose a Payment Method... Cash Check Credit/Debit Card ACH/eCheck Other" at bounding box center [384, 135] width 255 height 19
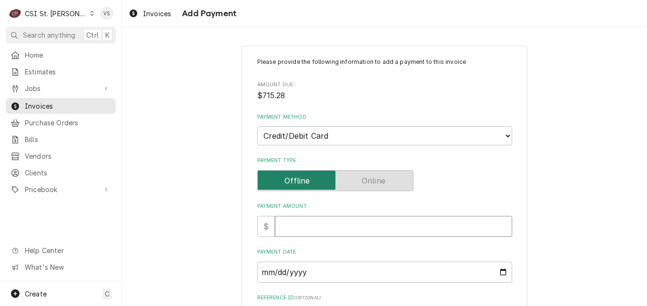
click at [283, 228] on input "Payment Amount" at bounding box center [393, 226] width 237 height 21
type textarea "x"
type input "7"
type textarea "x"
type input "71"
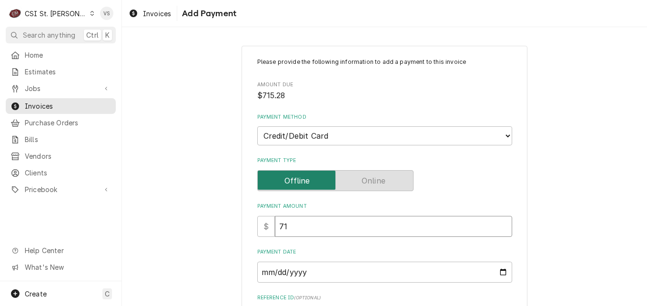
type textarea "x"
type input "715"
type textarea "x"
type input "715.2"
type textarea "x"
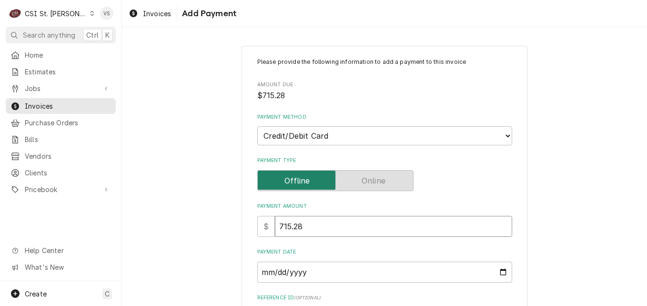
type input "715.28"
click at [310, 273] on input "Payment Date" at bounding box center [384, 272] width 255 height 21
click at [502, 273] on input "Payment Date" at bounding box center [384, 272] width 255 height 21
type input "2025-08-26"
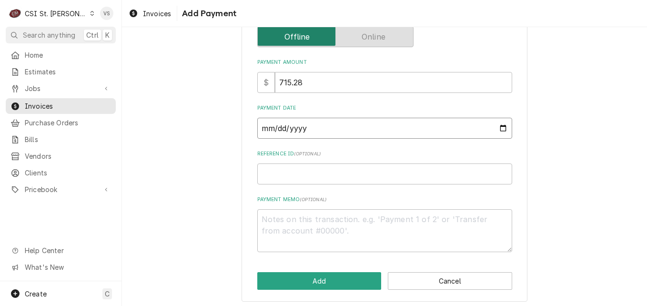
scroll to position [148, 0]
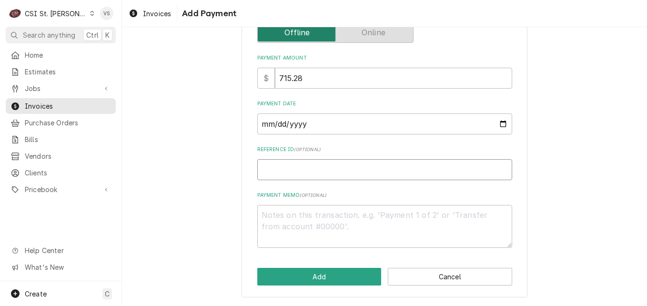
click at [272, 169] on input "Reference ID ( optional )" at bounding box center [384, 169] width 255 height 21
type textarea "x"
type input "0"
type textarea "x"
type input "02"
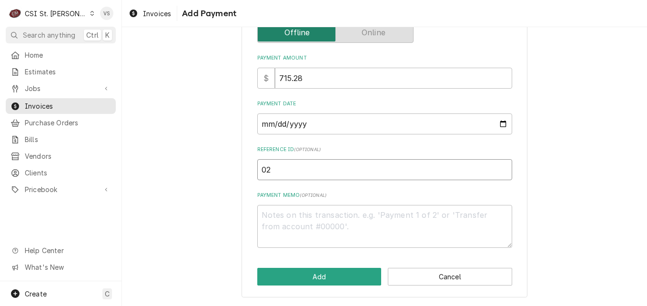
type textarea "x"
type input "026"
type textarea "x"
type input "0262"
type textarea "x"
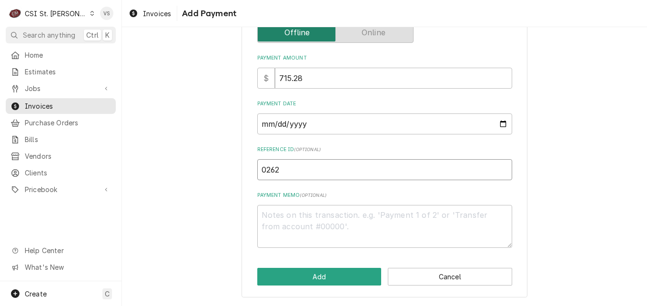
type input "02624"
type textarea "x"
type input "02624P"
click at [276, 218] on textarea "Payment Memo ( optional )" at bounding box center [384, 226] width 255 height 43
type textarea "x"
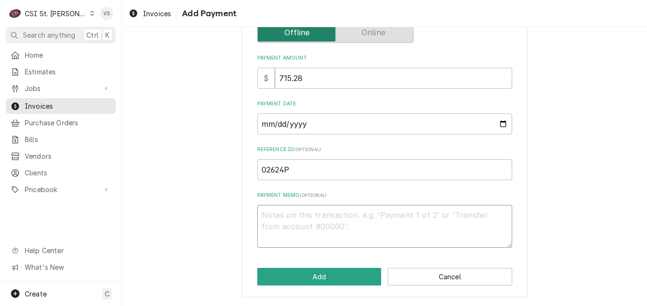
type textarea "M"
type textarea "x"
type textarea "Ma"
type textarea "x"
type textarea "Mas"
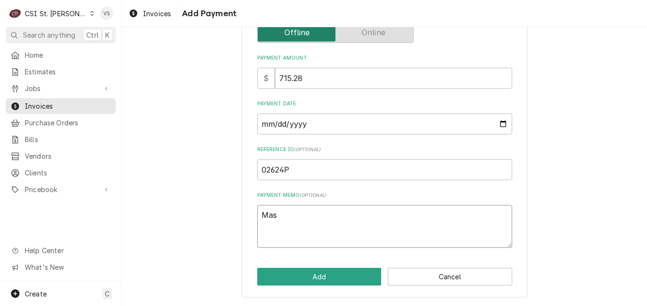
type textarea "x"
type textarea "Mast"
type textarea "x"
type textarea "Maste"
type textarea "x"
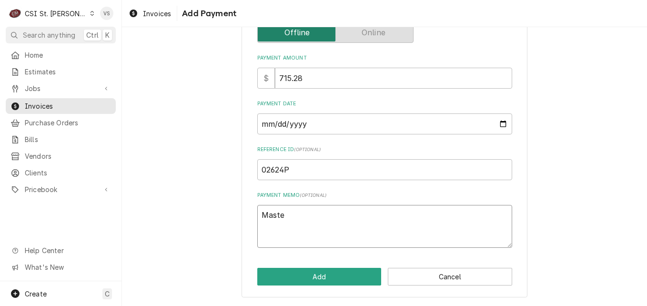
type textarea "Master"
type textarea "x"
type textarea "Masterc"
type textarea "x"
type textarea "Masterca"
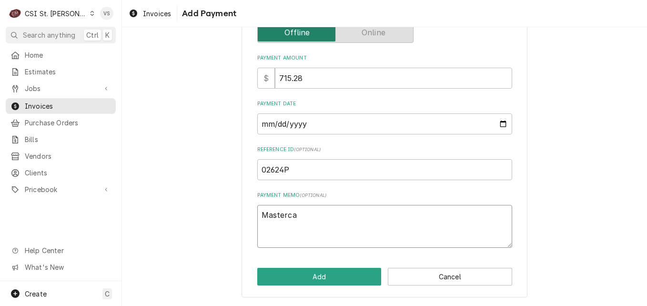
type textarea "x"
type textarea "Mastercad"
type textarea "x"
type textarea "Masterca"
type textarea "x"
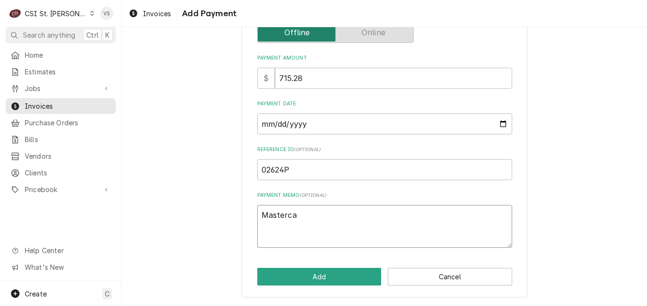
type textarea "Mastercar"
type textarea "x"
type textarea "Mastercard"
type textarea "x"
type textarea "Mastercard"
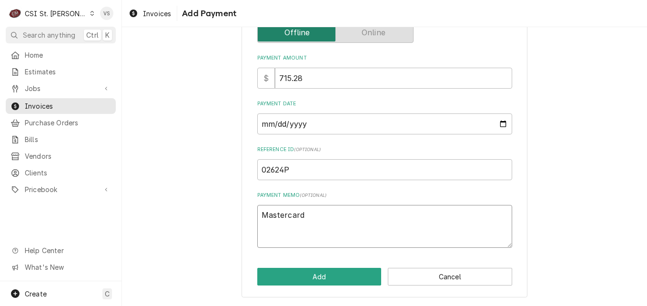
type textarea "x"
type textarea "Mastercard 4"
type textarea "x"
type textarea "Mastercard 43"
type textarea "x"
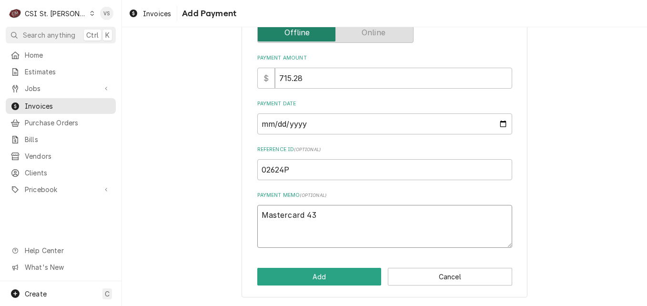
type textarea "Mastercard 433"
type textarea "x"
type textarea "Mastercard 4338"
click at [309, 273] on button "Add" at bounding box center [319, 277] width 124 height 18
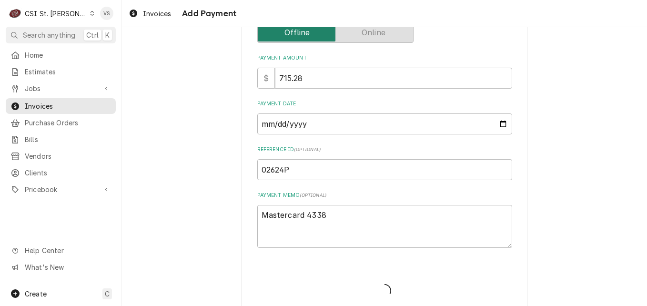
type textarea "x"
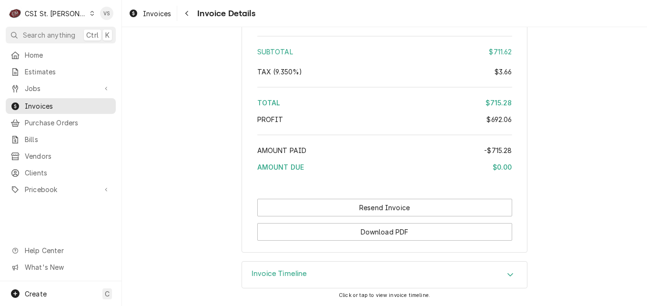
scroll to position [1901, 0]
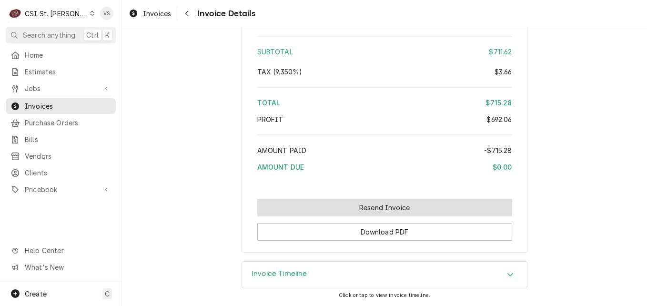
click at [344, 208] on button "Resend Invoice" at bounding box center [384, 208] width 255 height 18
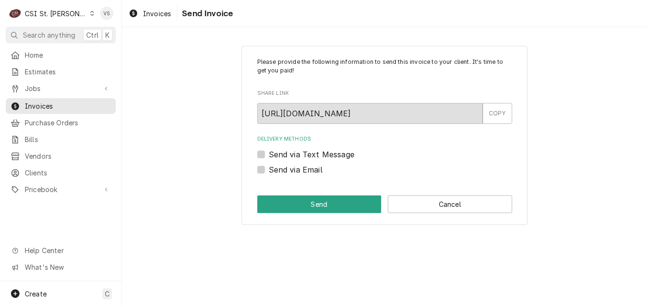
click at [269, 168] on label "Send via Email" at bounding box center [296, 169] width 54 height 11
click at [269, 168] on input "Send via Email" at bounding box center [396, 174] width 255 height 21
checkbox input "true"
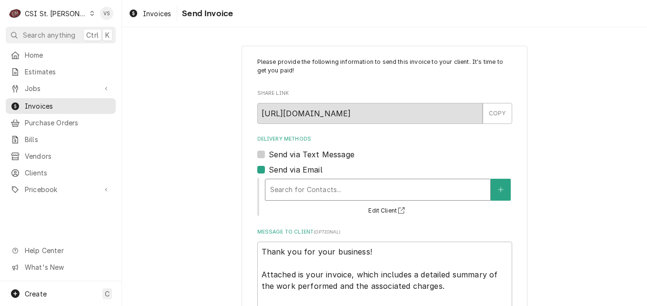
click at [283, 193] on div "Delivery Methods" at bounding box center [377, 189] width 215 height 17
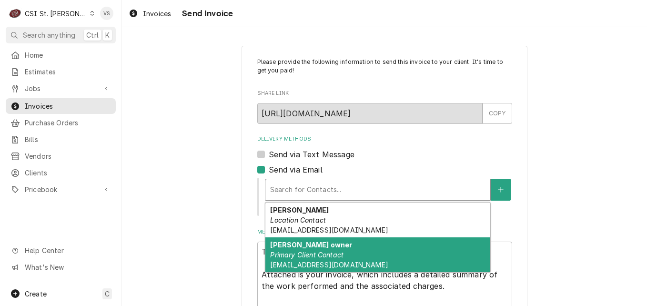
click at [290, 255] on em "Primary Client Contact" at bounding box center [306, 255] width 73 height 8
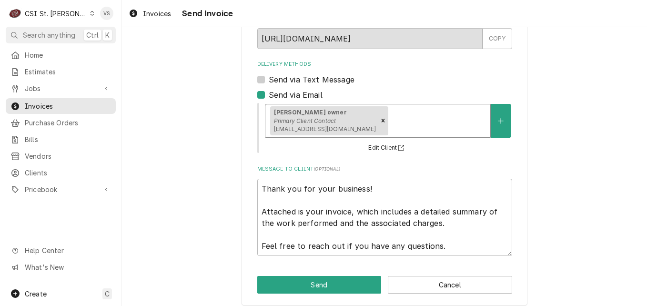
scroll to position [83, 0]
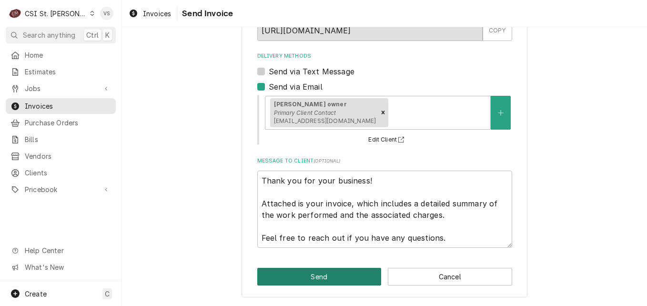
click at [330, 275] on button "Send" at bounding box center [319, 277] width 124 height 18
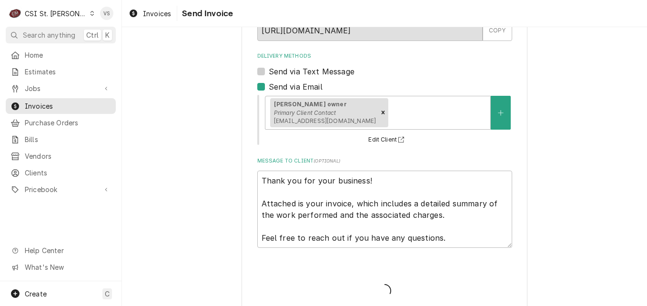
type textarea "x"
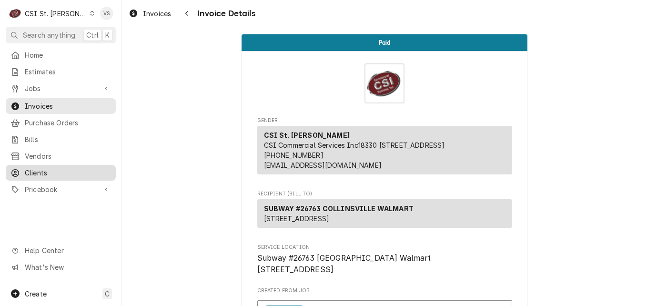
click at [40, 168] on span "Clients" at bounding box center [68, 173] width 86 height 10
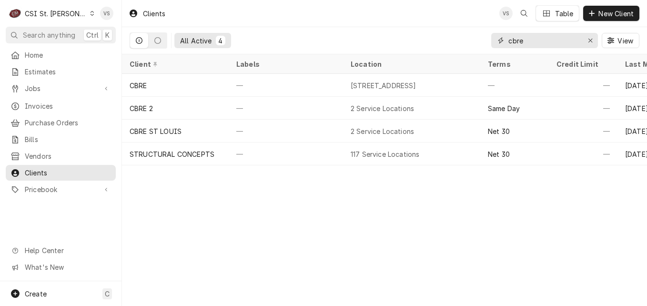
click at [493, 40] on div "cbre" at bounding box center [544, 40] width 107 height 15
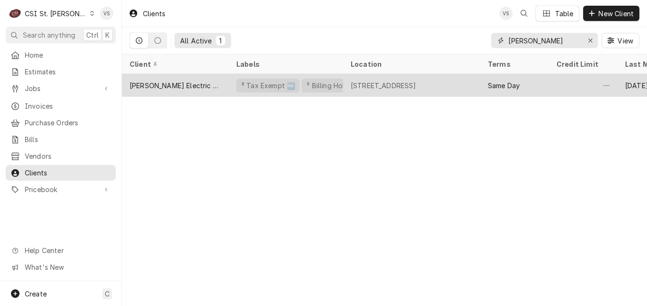
type input "sandner"
click at [180, 86] on div "[PERSON_NAME] Electric Co." at bounding box center [176, 86] width 92 height 10
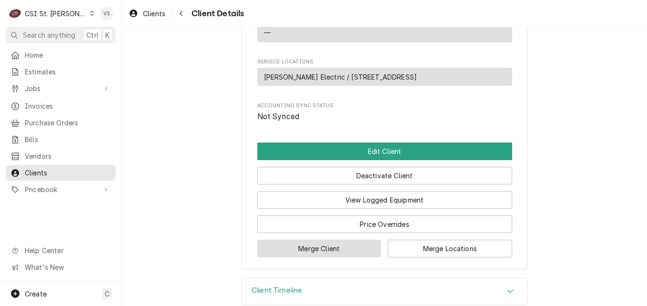
scroll to position [524, 0]
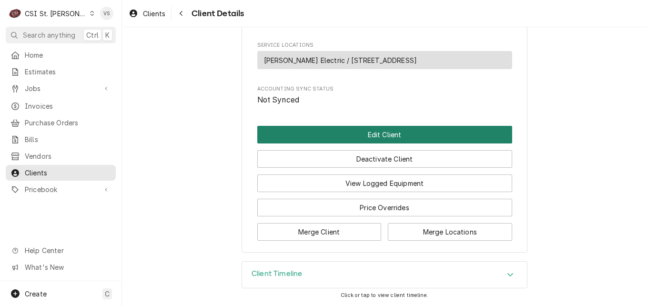
click at [307, 143] on button "Edit Client" at bounding box center [384, 135] width 255 height 18
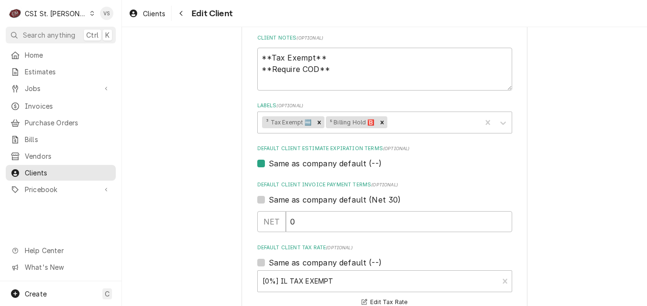
scroll to position [429, 0]
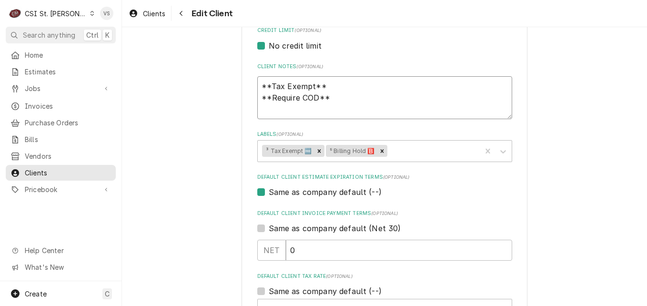
click at [336, 99] on textarea "**Tax Exempt** **Require COD**" at bounding box center [384, 97] width 255 height 43
type textarea "**Tax Exempt** **Require COD**"
type textarea "x"
type textarea "**Tax Exempt** **Require COD** 3"
type textarea "x"
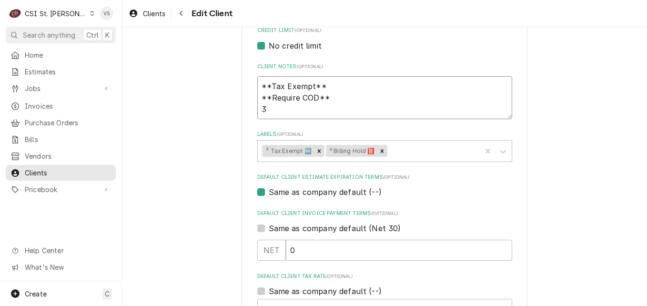
type textarea "**Tax Exempt** **Require COD** 37"
type textarea "x"
type textarea "**Tax Exempt** **Require COD** 371"
type textarea "x"
type textarea "**Tax Exempt** **Require COD** 3715"
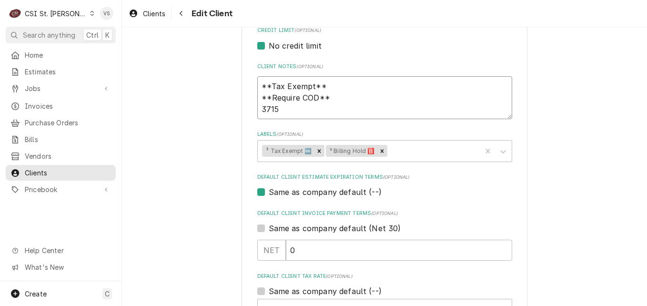
type textarea "x"
type textarea "**Tax Exempt** **Require COD** 3715"
type textarea "x"
type textarea "**Tax Exempt** **Require COD** 3715 4"
type textarea "x"
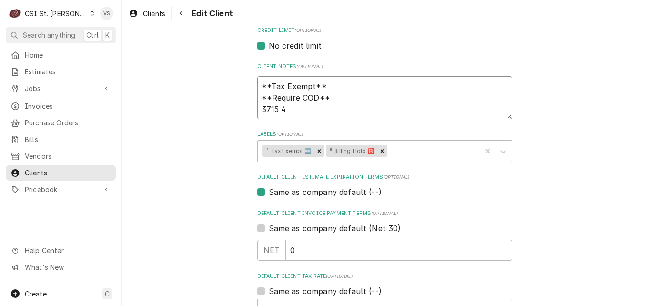
type textarea "**Tax Exempt** **Require COD** 3715 42"
type textarea "x"
type textarea "**Tax Exempt** **Require COD** 3715 421"
type textarea "x"
type textarea "**Tax Exempt** **Require COD** 3715 4212"
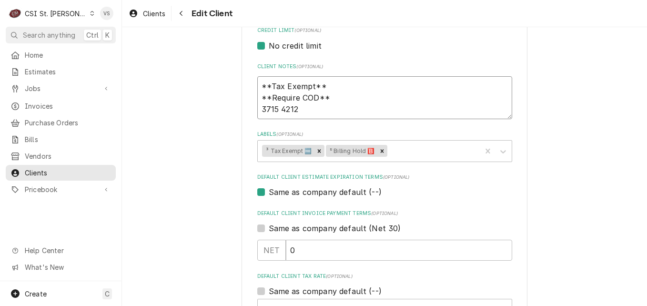
type textarea "x"
type textarea "**Tax Exempt** **Require COD** 3715 42127"
type textarea "x"
type textarea "**Tax Exempt** **Require COD** 3715 421276"
type textarea "x"
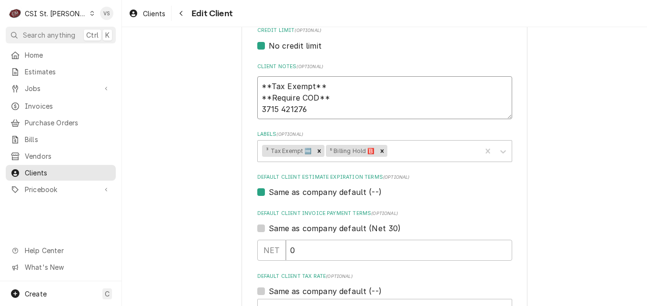
type textarea "**Tax Exempt** **Require COD** 3715 4212766"
type textarea "x"
type textarea "**Tax Exempt** **Require COD** 3715 4212766="
type textarea "x"
type textarea "**Tax Exempt** **Require COD** 3715 4212766=="
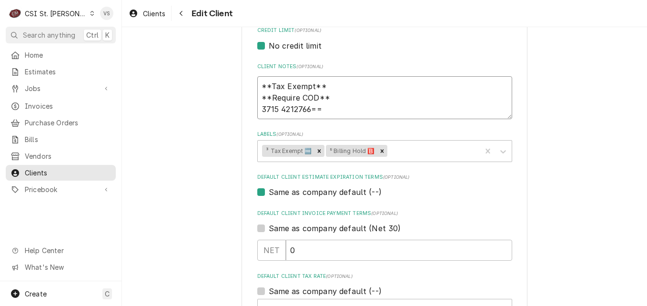
type textarea "x"
type textarea "**Tax Exempt** **Require COD** 3715 4212766="
type textarea "x"
type textarea "**Tax Exempt** **Require COD** 3715 4212766"
type textarea "x"
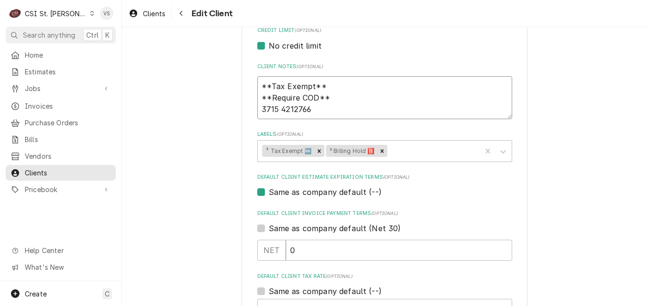
type textarea "**Tax Exempt** **Require COD** 3715 421276"
type textarea "x"
type textarea "**Tax Exempt** **Require COD** 3715 42127"
type textarea "x"
type textarea "**Tax Exempt** **Require COD** 3715 4212"
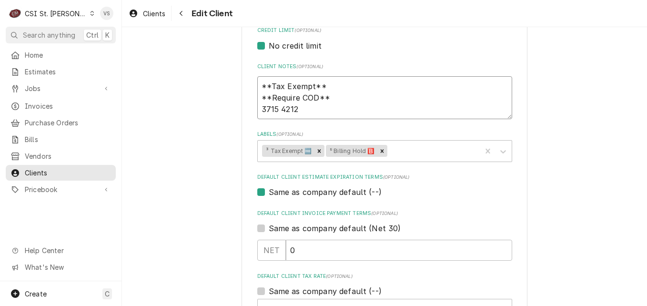
type textarea "x"
type textarea "**Tax Exempt** **Require COD** 3715 421"
type textarea "x"
type textarea "**Tax Exempt** **Require COD** 3715 42"
type textarea "x"
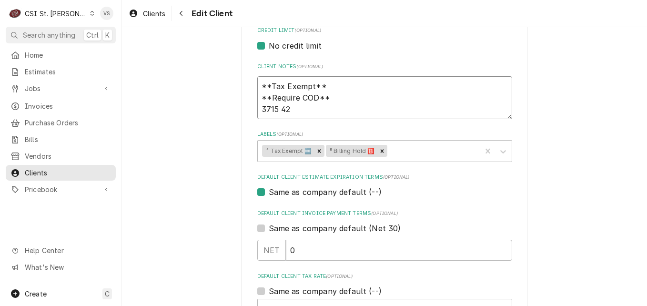
type textarea "**Tax Exempt** **Require COD** 3715 4"
type textarea "x"
type textarea "**Tax Exempt** **Require COD** 3715"
type textarea "x"
type textarea "**Tax Exempt** **Require COD** 3715"
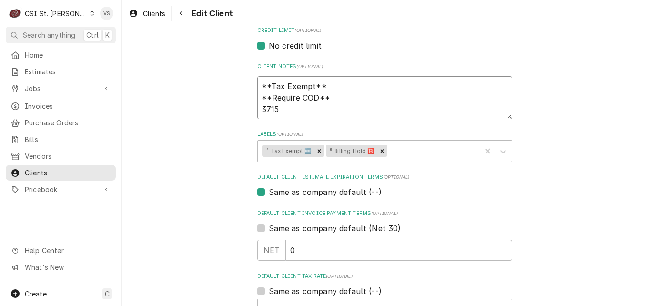
type textarea "x"
type textarea "**Tax Exempt** **Require COD** 37154"
type textarea "x"
type textarea "**Tax Exempt** **Require COD** 371542"
type textarea "x"
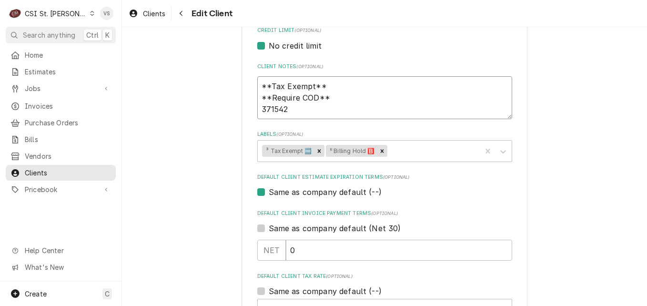
type textarea "**Tax Exempt** **Require COD** 3715421"
type textarea "x"
type textarea "**Tax Exempt** **Require COD** 37154212"
type textarea "x"
type textarea "**Tax Exempt** **Require COD** 371542127"
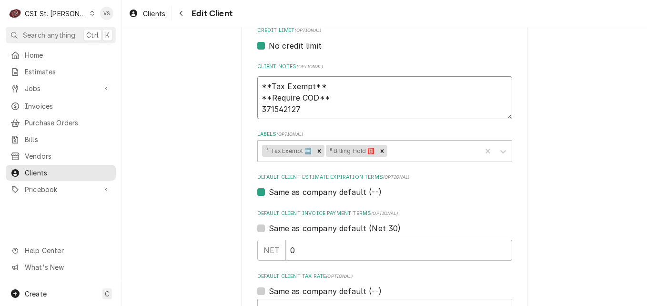
type textarea "x"
type textarea "**Tax Exempt** **Require COD** 3715421276"
type textarea "x"
type textarea "**Tax Exempt** **Require COD** 37154212766"
type textarea "x"
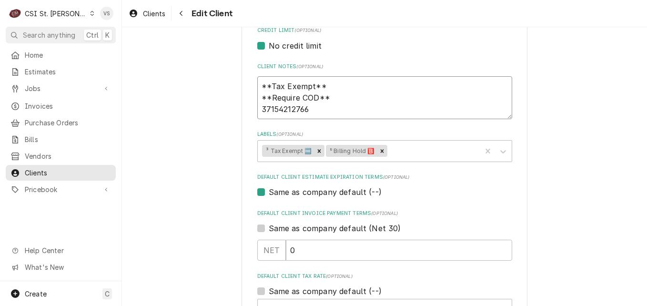
type textarea "**Tax Exempt** **Require COD** 371542127662"
type textarea "x"
type textarea "**Tax Exempt** **Require COD** 3715421276620"
type textarea "x"
type textarea "**Tax Exempt** **Require COD** 37154212766200"
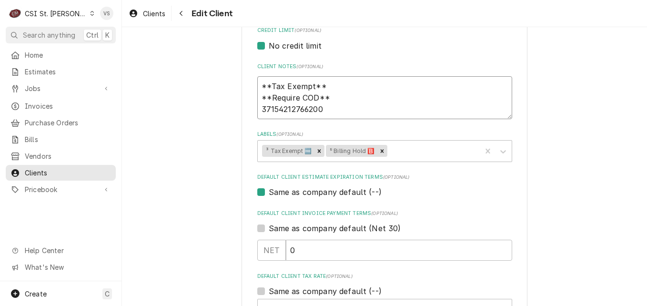
type textarea "x"
type textarea "**Tax Exempt** **Require COD** 371542127662007"
type textarea "x"
type textarea "**Tax Exempt** **Require COD** 371542127662007"
type textarea "x"
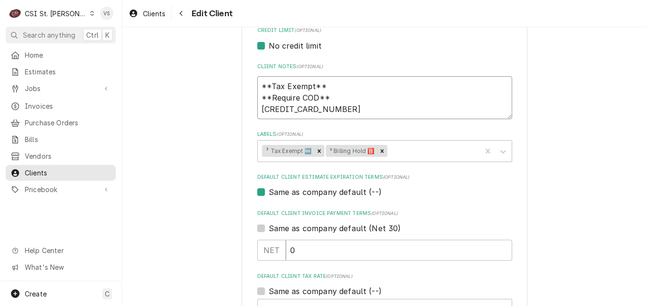
type textarea "**Tax Exempt** **Require COD** 371542127662007"
type textarea "x"
type textarea "**Tax Exempt** **Require COD** 371542127662007"
type textarea "x"
type textarea "**Tax Exempt** **Require COD** 371542127662007 1"
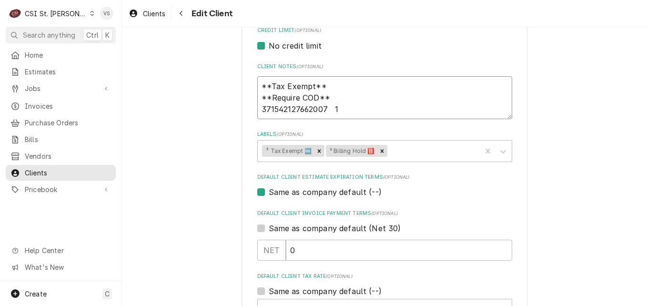
type textarea "x"
type textarea "**Tax Exempt** **Require COD** 371542127662007 10"
type textarea "x"
type textarea "**Tax Exempt** **Require COD** 371542127662007 10/"
type textarea "x"
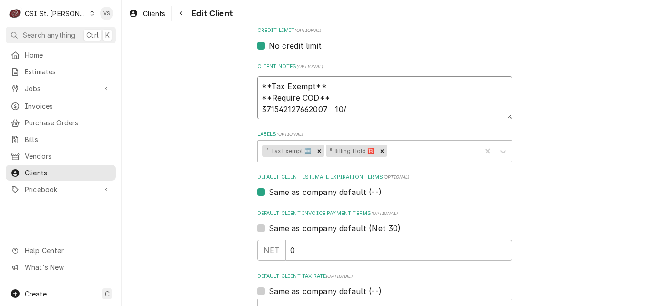
type textarea "**Tax Exempt** **Require COD** 371542127662007 10/2"
type textarea "x"
type textarea "**Tax Exempt** **Require COD** 371542127662007 10/28"
type textarea "x"
type textarea "**Tax Exempt** **Require COD** 371542127662007 10/28"
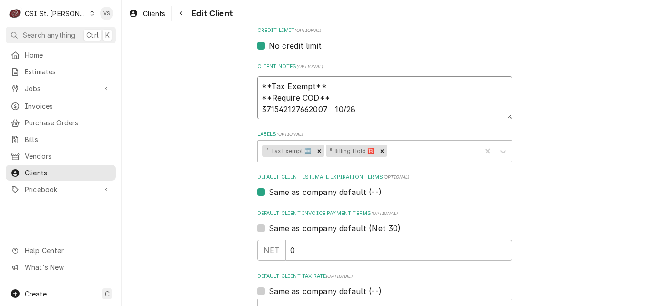
type textarea "x"
type textarea "**Tax Exempt** **Require COD** 371542127662007 10/28"
type textarea "x"
type textarea "**Tax Exempt** **Require COD** 371542127662007 10/28 5"
type textarea "x"
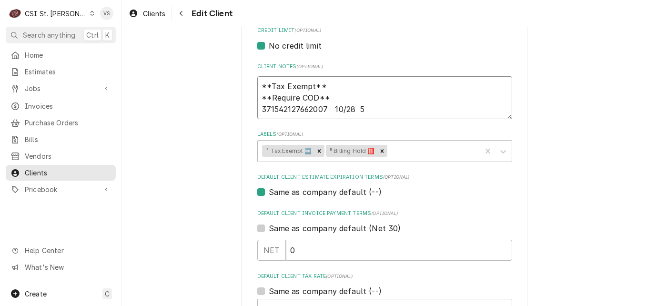
type textarea "**Tax Exempt** **Require COD** 371542127662007 10/28 55"
type textarea "x"
type textarea "**Tax Exempt** **Require COD** 371542127662007 10/28 559"
type textarea "x"
type textarea "**Tax Exempt** **Require COD** 371542127662007 10/28 5593"
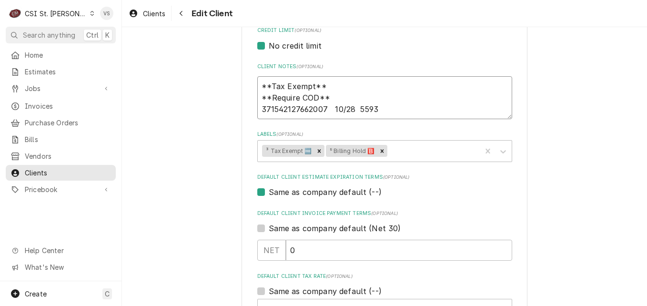
type textarea "x"
type textarea "**Tax Exempt** **Require COD** 371542127662007 10/28 5593"
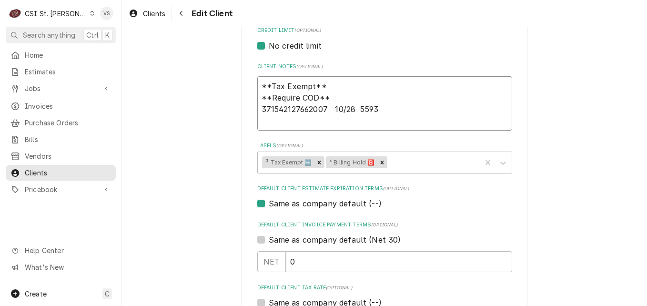
type textarea "x"
type textarea "**Tax Exempt** **Require COD** 371542127662007 10/28 5593 D"
type textarea "x"
type textarea "**Tax Exempt** **Require COD** 371542127662007 10/28 5593 Da"
type textarea "x"
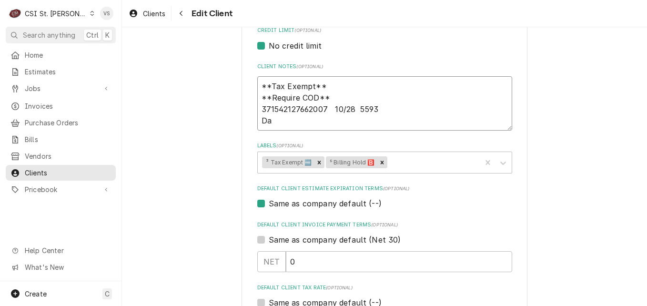
type textarea "**Tax Exempt** **Require COD** 371542127662007 10/28 5593 Dav"
type textarea "x"
type textarea "**Tax Exempt** **Require COD** 371542127662007 10/28 5593 Davi"
type textarea "x"
type textarea "**Tax Exempt** **Require COD** 371542127662007 10/28 5593 David"
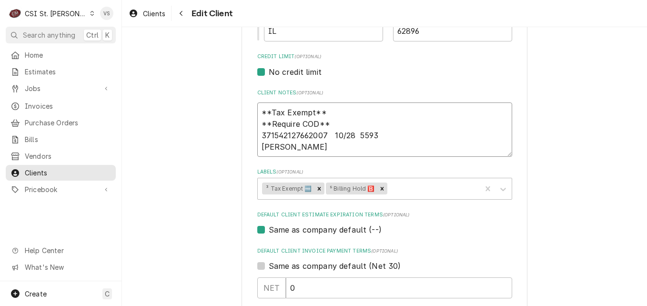
scroll to position [381, 0]
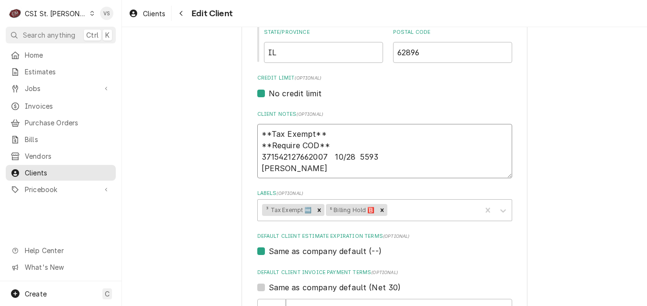
type textarea "x"
type textarea "**Tax Exempt** **Require COD** 371542127662007 10/28 5593 David"
type textarea "x"
type textarea "**Tax Exempt** **Require COD** 371542127662007 10/28 5593 David L"
type textarea "x"
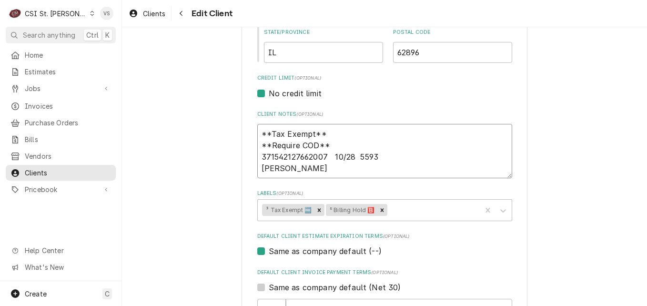
type textarea "**Tax Exempt** **Require COD** 371542127662007 10/28 5593 David Li"
type textarea "x"
type textarea "**Tax Exempt** **Require COD** 371542127662007 10/28 5593 David Lin"
type textarea "x"
type textarea "**Tax Exempt** **Require COD** 371542127662007 10/28 5593 David Lint"
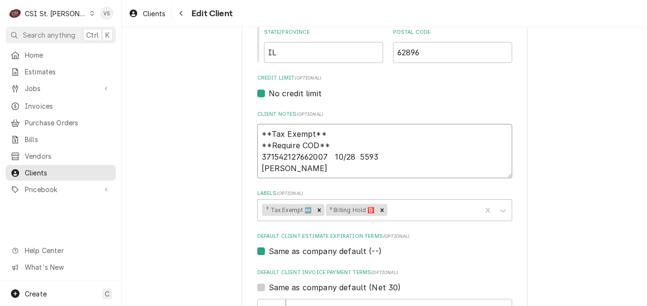
type textarea "x"
type textarea "**Tax Exempt** **Require COD** 371542127662007 10/28 5593 David Lintn"
type textarea "x"
type textarea "**Tax Exempt** **Require COD** 371542127662007 10/28 5593 David Lintne"
type textarea "x"
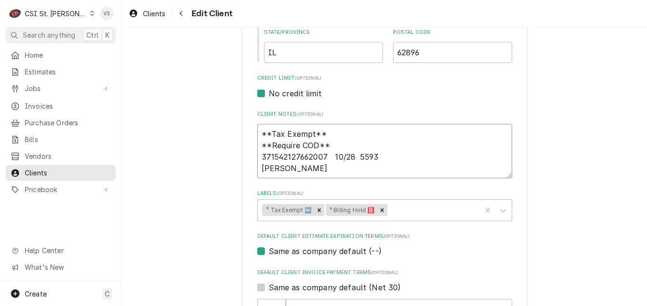
type textarea "**Tax Exempt** **Require COD** 371542127662007 10/28 5593 David Lintner"
type textarea "x"
type textarea "**Tax Exempt** **Require COD** 371542127662007 10/28 5593 David Lintner-"
type textarea "x"
type textarea "**Tax Exempt** **Require COD** 371542127662007 10/28 5593 David Lintner-S"
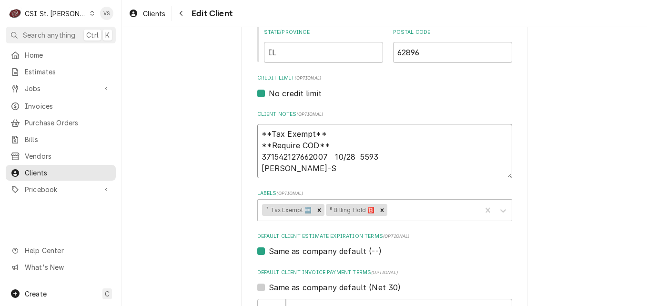
type textarea "x"
type textarea "**Tax Exempt** **Require COD** 371542127662007 10/28 5593 David Lintner-Sa"
type textarea "x"
type textarea "**Tax Exempt** **Require COD** 371542127662007 10/28 5593 David Lintner-San"
type textarea "x"
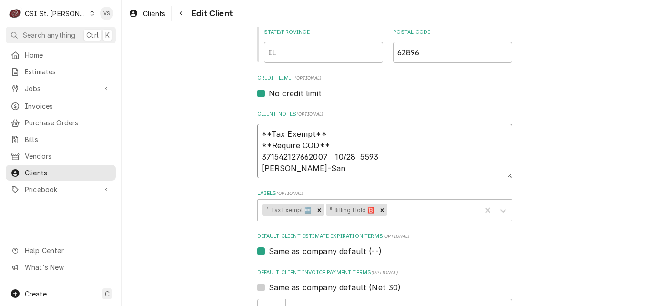
type textarea "**Tax Exempt** **Require COD** 371542127662007 10/28 5593 David Lintner-Sand"
type textarea "x"
type textarea "**Tax Exempt** **Require COD** 371542127662007 10/28 5593 David Lintner-Sandn"
type textarea "x"
type textarea "**Tax Exempt** **Require COD** 371542127662007 10/28 5593 David Lintner-Sandne"
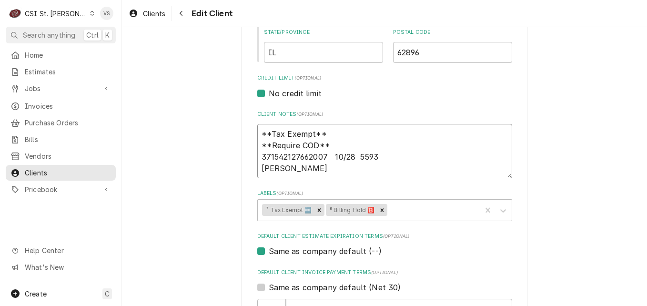
type textarea "x"
type textarea "**Tax Exempt** **Require COD** 371542127662007 10/28 5593 David Lintner-Sandner"
type textarea "x"
type textarea "**Tax Exempt** **Require COD** 371542127662007 10/28 5593 David Lintner-Sandner"
type textarea "x"
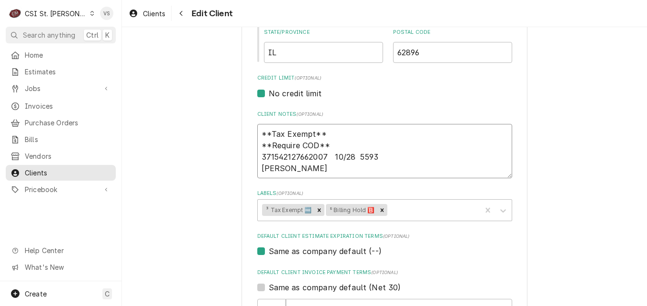
type textarea "**Tax Exempt** **Require COD** 371542127662007 10/28 5593 David Lintner-Sandner…"
type textarea "x"
type textarea "**Tax Exempt** **Require COD** 371542127662007 10/28 5593 David Lintner-Sandner…"
type textarea "x"
type textarea "**Tax Exempt** **Require COD** 371542127662007 10/28 5593 David Lintner-Sandner…"
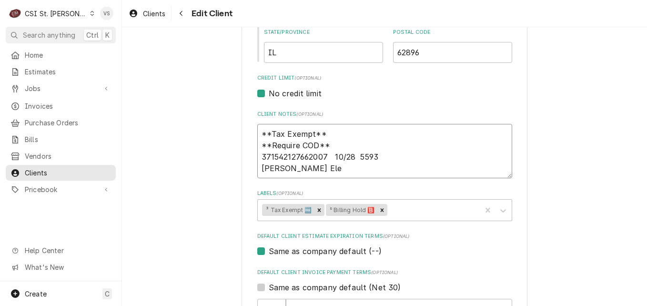
type textarea "x"
type textarea "**Tax Exempt** **Require COD** 371542127662007 10/28 5593 David Lintner-Sandner…"
type textarea "x"
type textarea "**Tax Exempt** **Require COD** 371542127662007 10/28 5593 David Lintner-Sandner…"
type textarea "x"
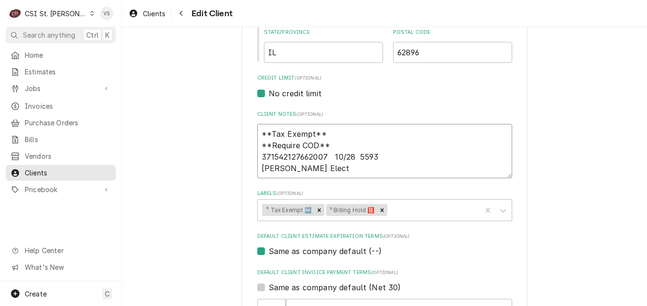
type textarea "**Tax Exempt** **Require COD** 371542127662007 10/28 5593 David Lintner-Sandner…"
type textarea "x"
type textarea "**Tax Exempt** **Require COD** 371542127662007 10/28 5593 David Lintner-Sandner…"
type textarea "x"
type textarea "**Tax Exempt** **Require COD** 371542127662007 10/28 5593 David Lintner-Sandner…"
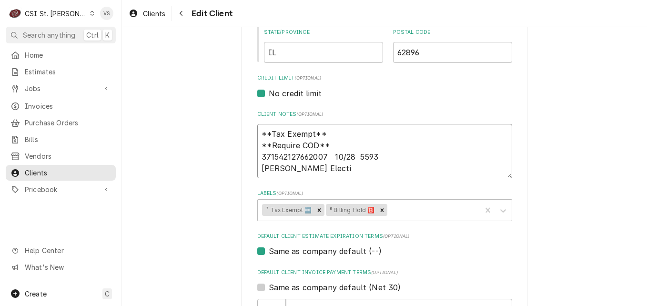
type textarea "x"
type textarea "**Tax Exempt** **Require COD** 371542127662007 10/28 5593 David Lintner-Sandner…"
type textarea "x"
type textarea "**Tax Exempt** **Require COD** 371542127662007 10/28 5593 David Lintner-Sandner…"
type textarea "x"
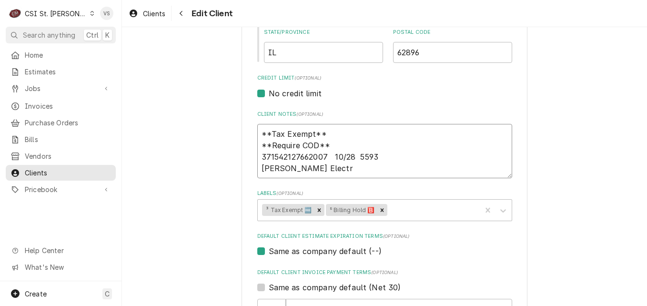
type textarea "**Tax Exempt** **Require COD** 371542127662007 10/28 5593 David Lintner-Sandner…"
type textarea "x"
type textarea "**Tax Exempt** **Require COD** 371542127662007 10/28 5593 David Lintner-Sandner…"
type textarea "x"
type textarea "**Tax Exempt** **Require COD** 371542127662007 10/28 5593 David Lintner-Sandner…"
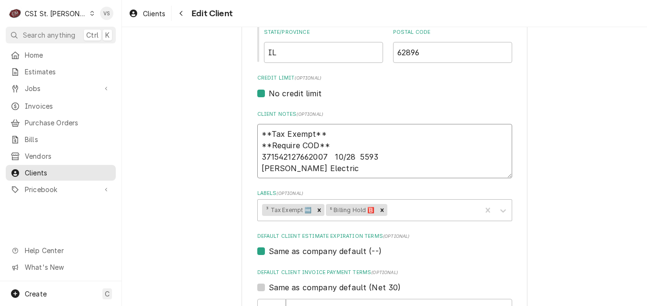
type textarea "x"
type textarea "**Tax Exempt** **Require COD** 371542127662007 10/28 5593 David Lintner-Sandner…"
type textarea "x"
type textarea "**Tax Exempt** **Require COD** 371542127662007 10/28 5593 David Lintner-Sandner…"
type textarea "x"
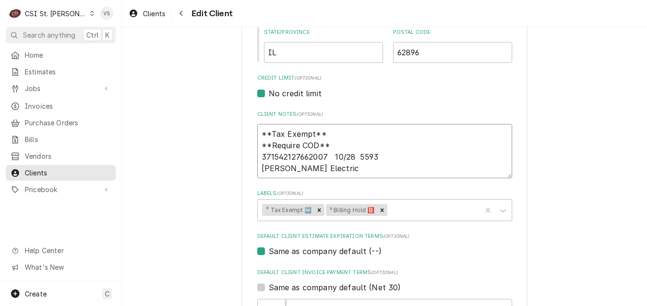
type textarea "**Tax Exempt** **Require COD** 371542127662007 10/28 5593 David Lintner-Sandner…"
type textarea "x"
type textarea "**Tax Exempt** **Require COD** 371542127662007 10/28 5593 David Lintner-Sandner…"
type textarea "x"
type textarea "**Tax Exempt** **Require COD** 371542127662007 10/28 5593 David Lintner-Sandner…"
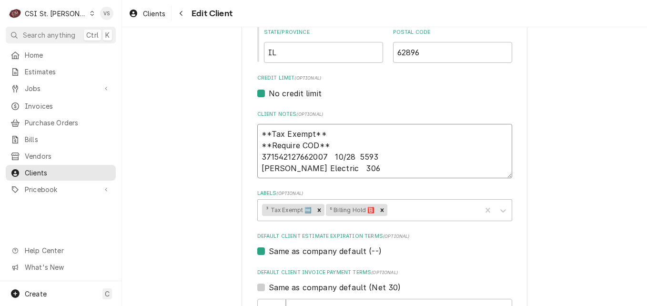
type textarea "x"
type textarea "**Tax Exempt** **Require COD** 371542127662007 10/28 5593 David Lintner-Sandner…"
type textarea "x"
type textarea "**Tax Exempt** **Require COD** 371542127662007 10/28 5593 David Lintner-Sandner…"
type textarea "x"
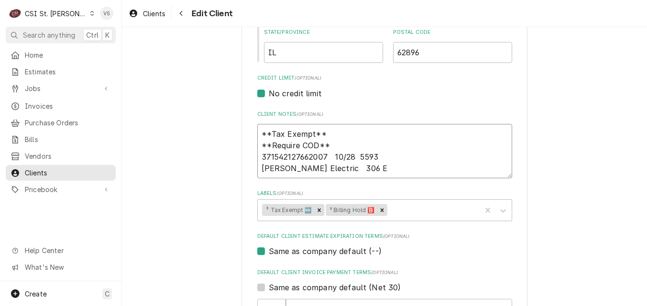
type textarea "**Tax Exempt** **Require COD** 371542127662007 10/28 5593 David Lintner-Sandner…"
type textarea "x"
type textarea "**Tax Exempt** **Require COD** 371542127662007 10/28 5593 David Lintner-Sandner…"
type textarea "x"
type textarea "**Tax Exempt** **Require COD** 371542127662007 10/28 5593 David Lintner-Sandner…"
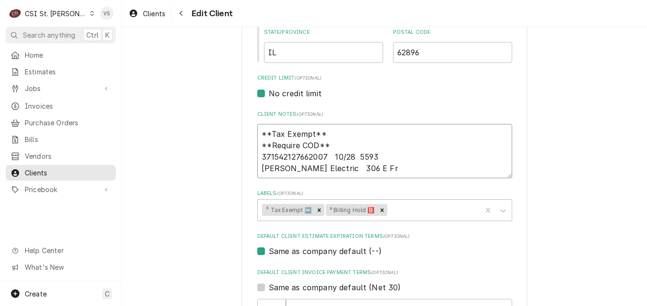
type textarea "x"
type textarea "**Tax Exempt** **Require COD** 371542127662007 10/28 5593 David Lintner-Sandner…"
type textarea "x"
type textarea "**Tax Exempt** **Require COD** 371542127662007 10/28 5593 David Lintner-Sandner…"
type textarea "x"
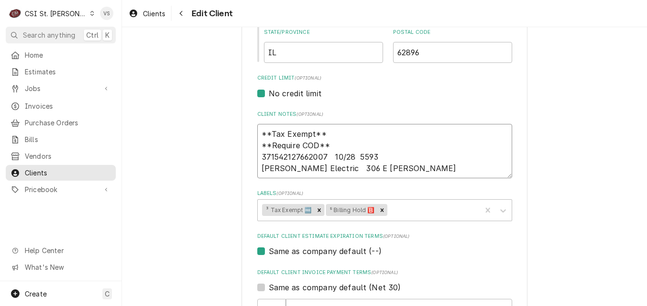
type textarea "**Tax Exempt** **Require COD** 371542127662007 10/28 5593 David Lintner-Sandner…"
type textarea "x"
type textarea "**Tax Exempt** **Require COD** 371542127662007 10/28 5593 David Lintner-Sandner…"
type textarea "x"
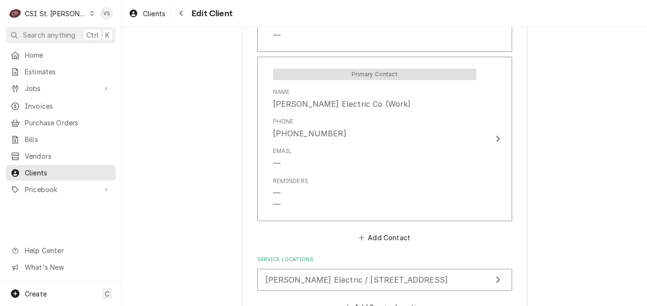
scroll to position [972, 0]
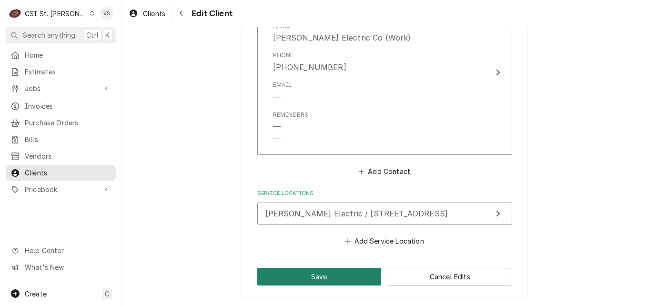
click at [304, 275] on button "Save" at bounding box center [319, 277] width 124 height 18
